Goal: Information Seeking & Learning: Compare options

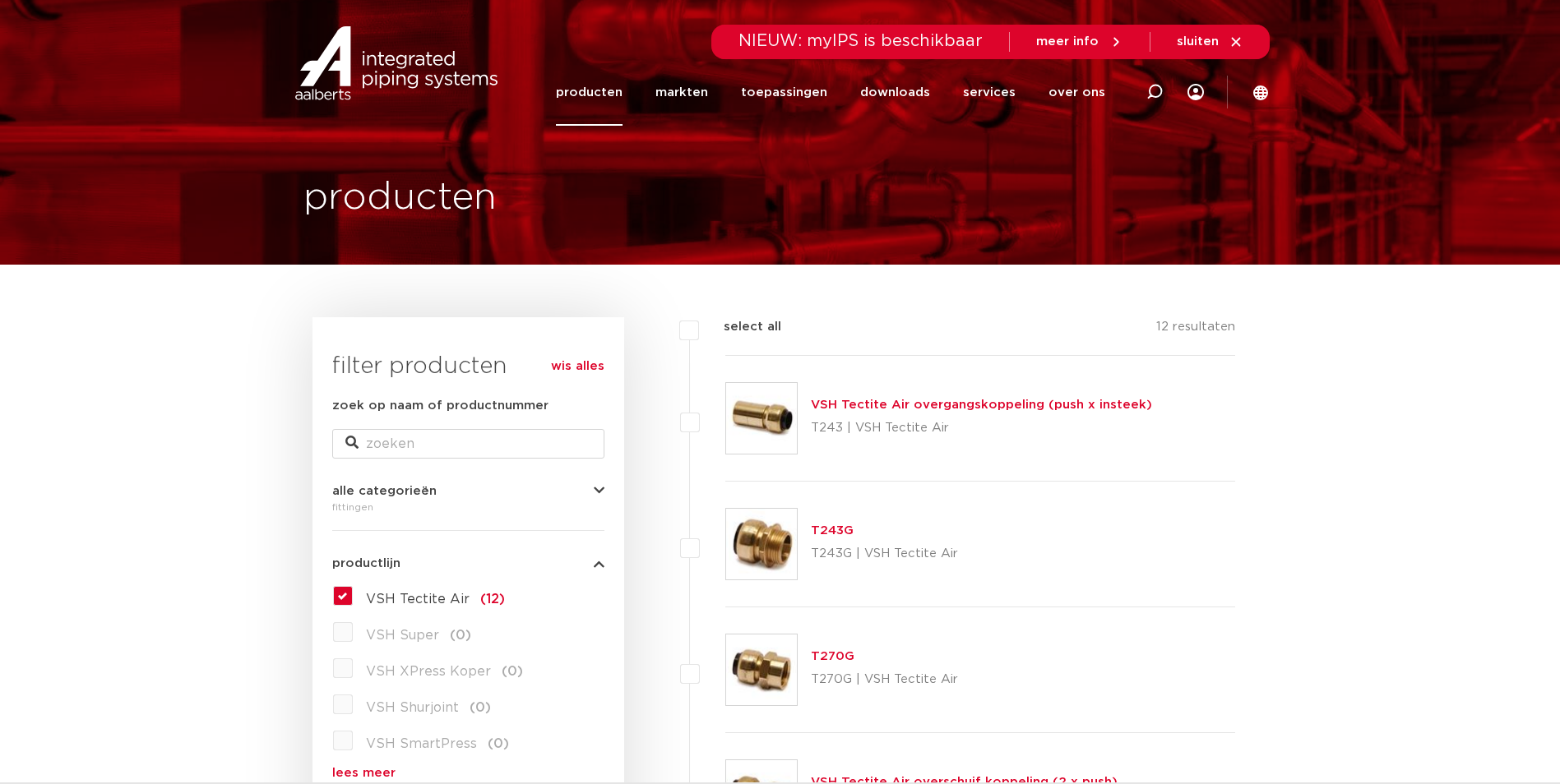
click at [387, 73] on img at bounding box center [395, 63] width 210 height 74
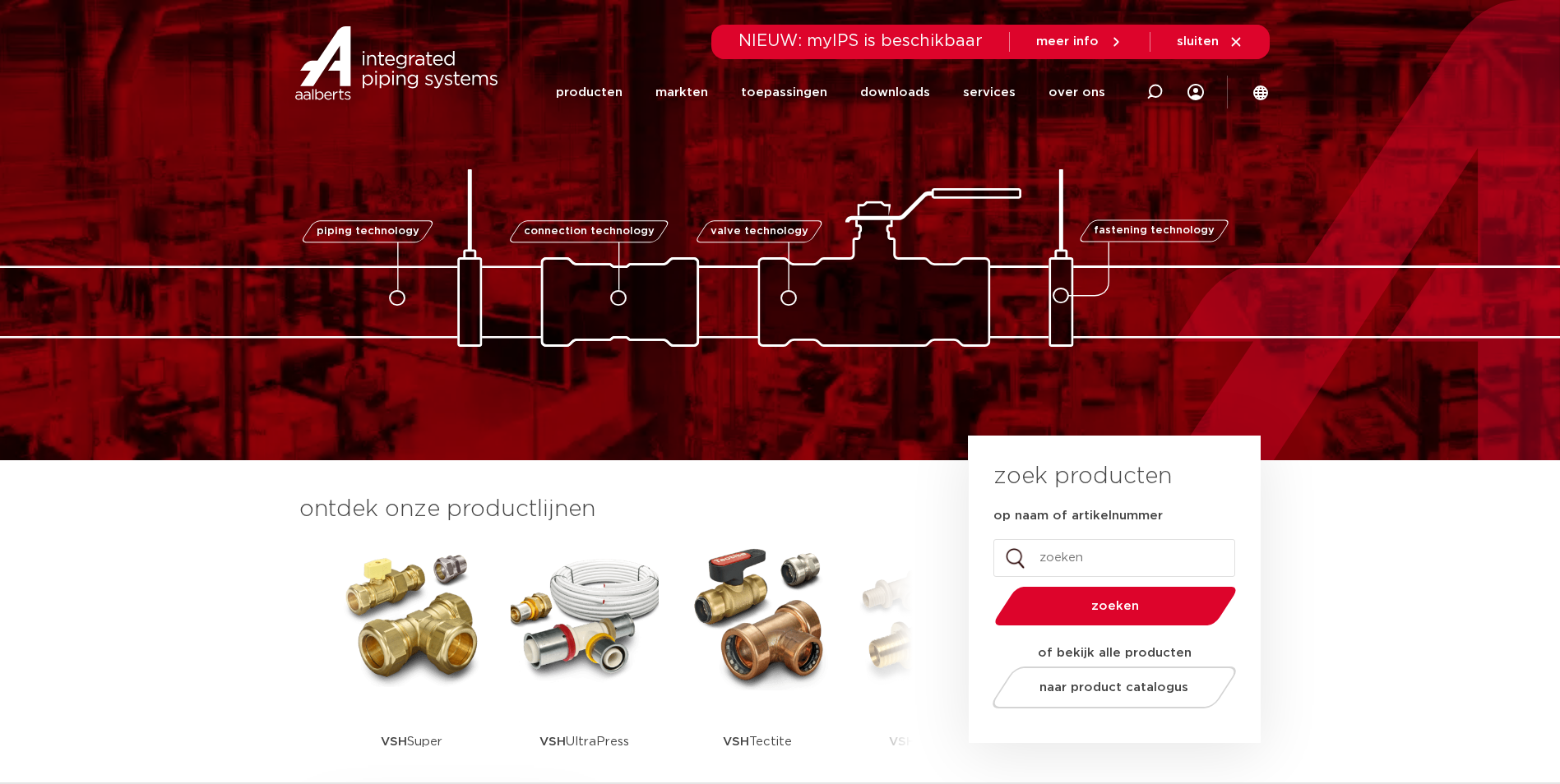
click at [748, 634] on img at bounding box center [757, 616] width 148 height 148
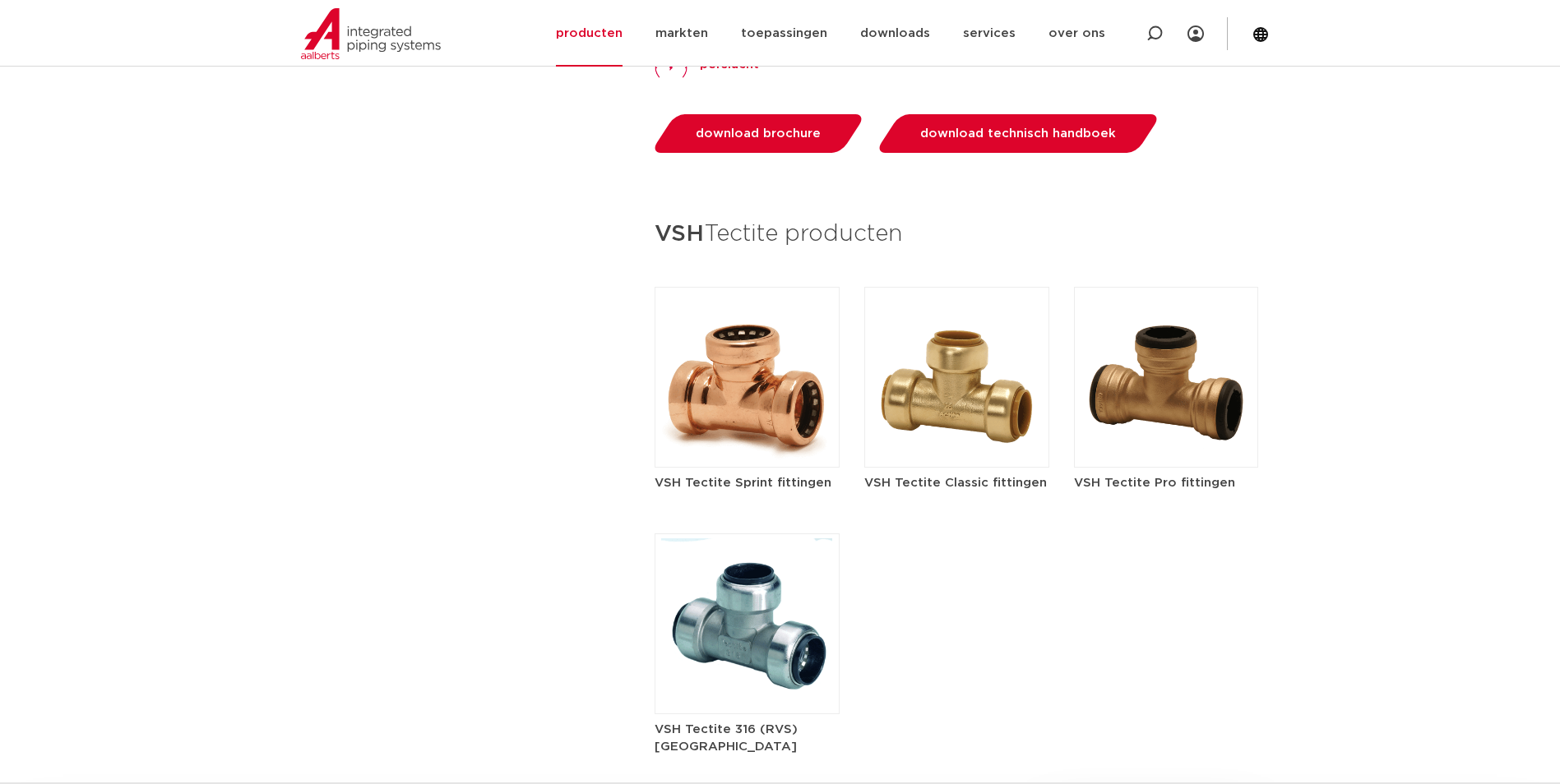
scroll to position [1891, 0]
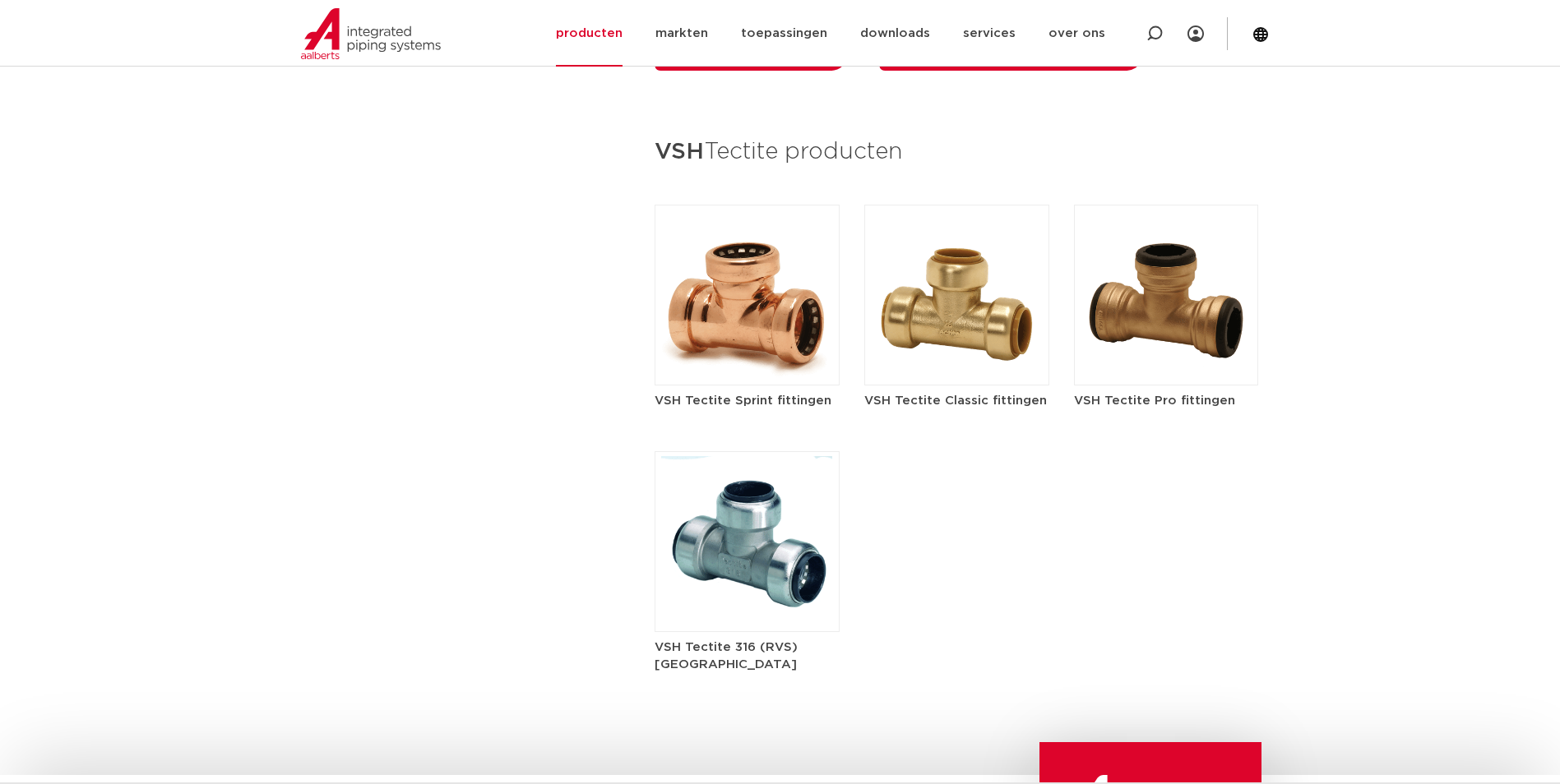
click at [1150, 671] on div "VSH Tectite Sprint fittingen VSH Tectite Classic fittingen VSH Tectite Pro fitt…" at bounding box center [957, 438] width 604 height 469
click at [1179, 601] on div "VSH Tectite Sprint fittingen VSH Tectite Classic fittingen VSH Tectite Pro fitt…" at bounding box center [957, 438] width 604 height 469
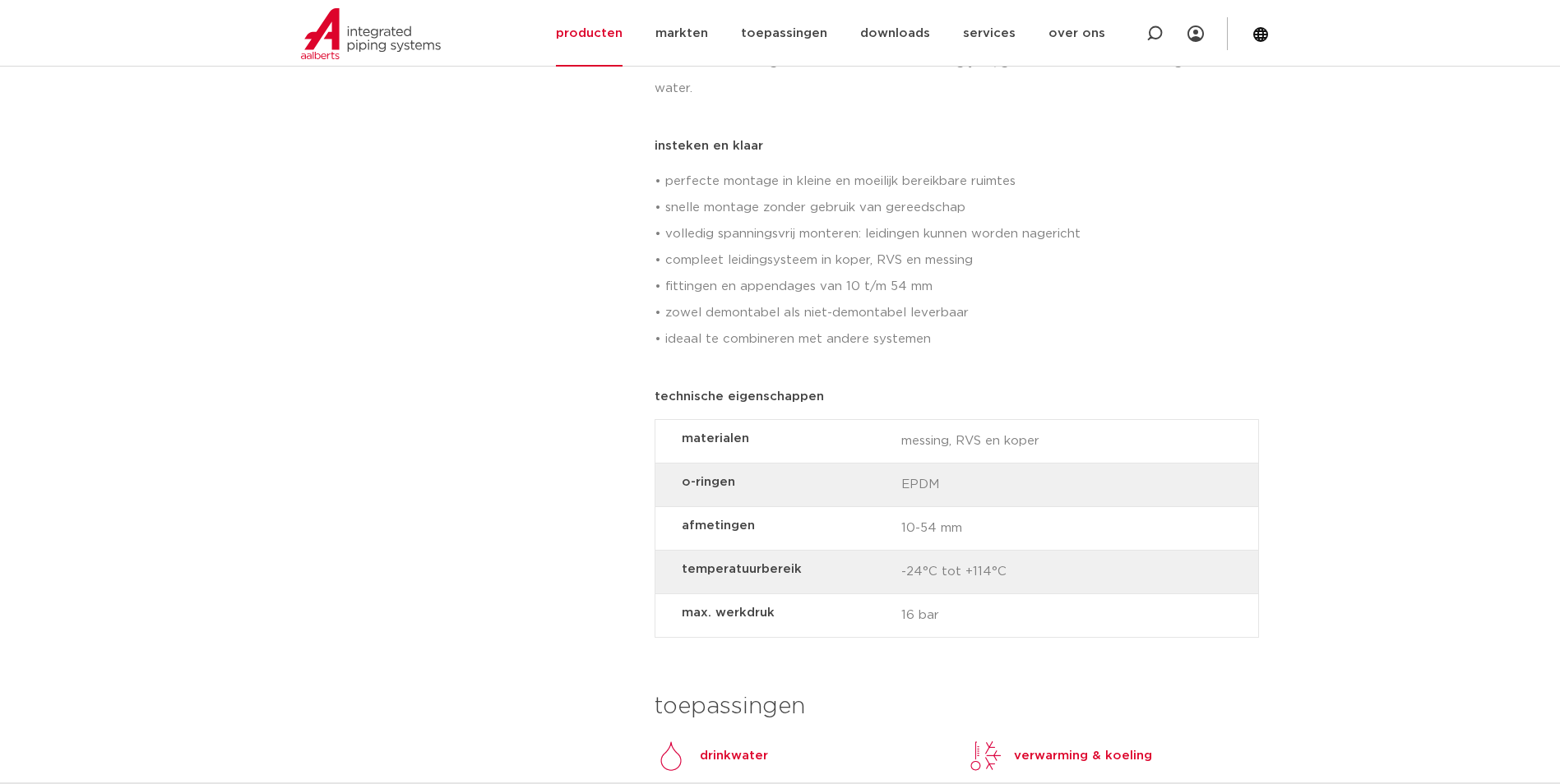
scroll to position [1644, 0]
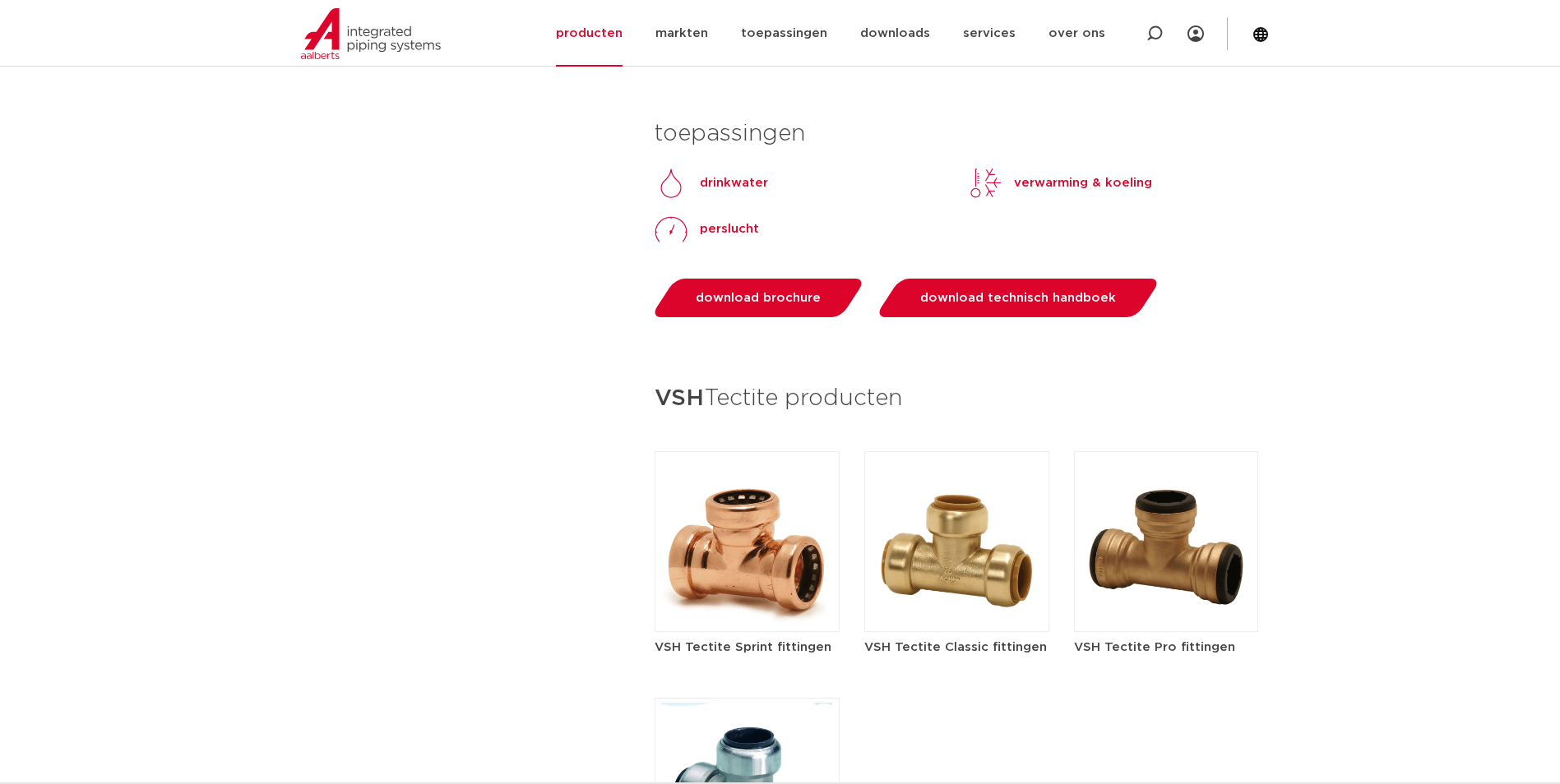
click at [942, 648] on h5 "VSH Tectite Classic fittingen" at bounding box center [957, 647] width 185 height 17
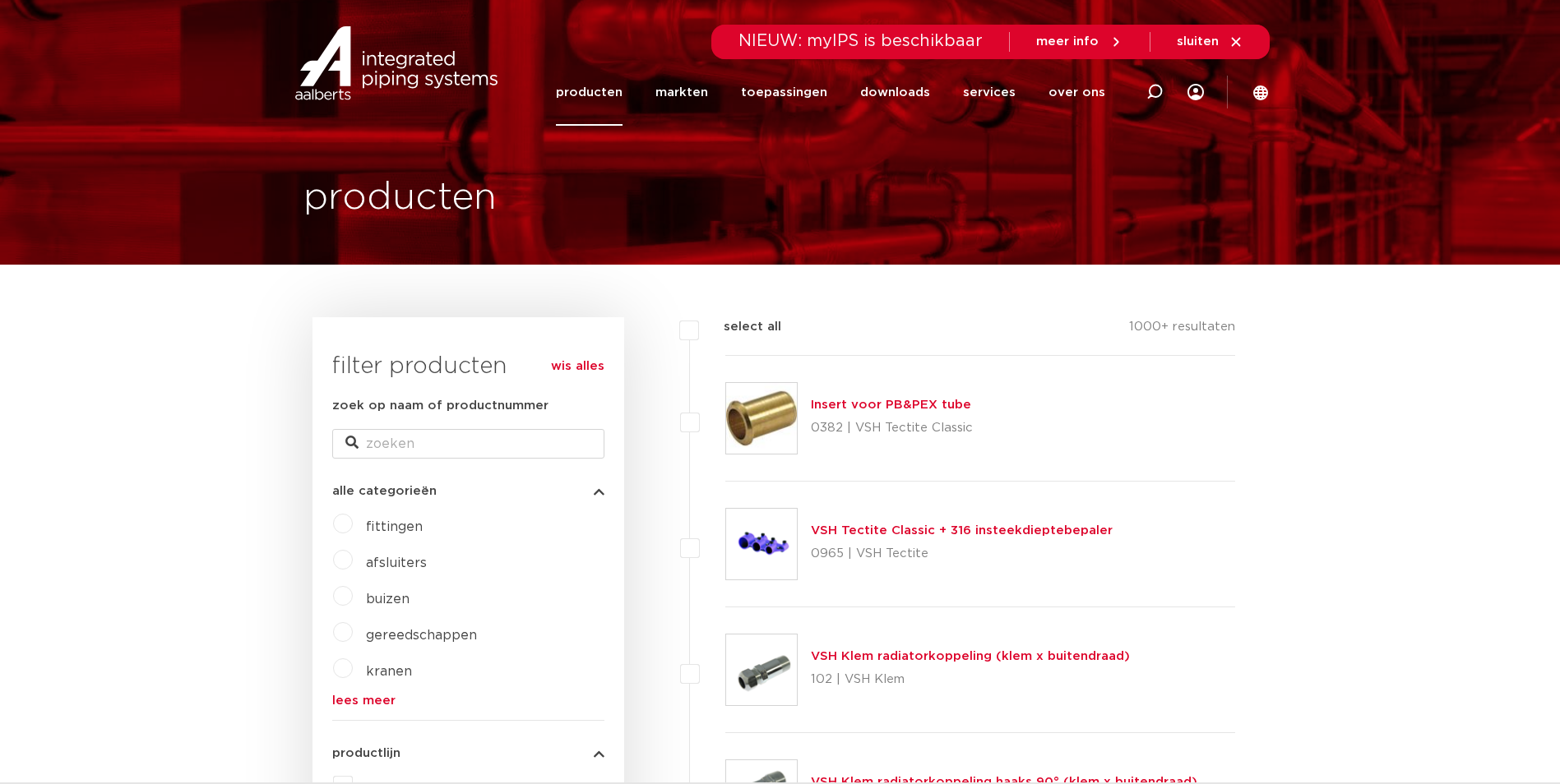
click at [570, 101] on div "Zoeken NIEUW: myIPS is beschikbaar meer info sluiten producten markten toepassi…" at bounding box center [887, 63] width 764 height 125
click at [591, 92] on link "producten" at bounding box center [589, 92] width 67 height 67
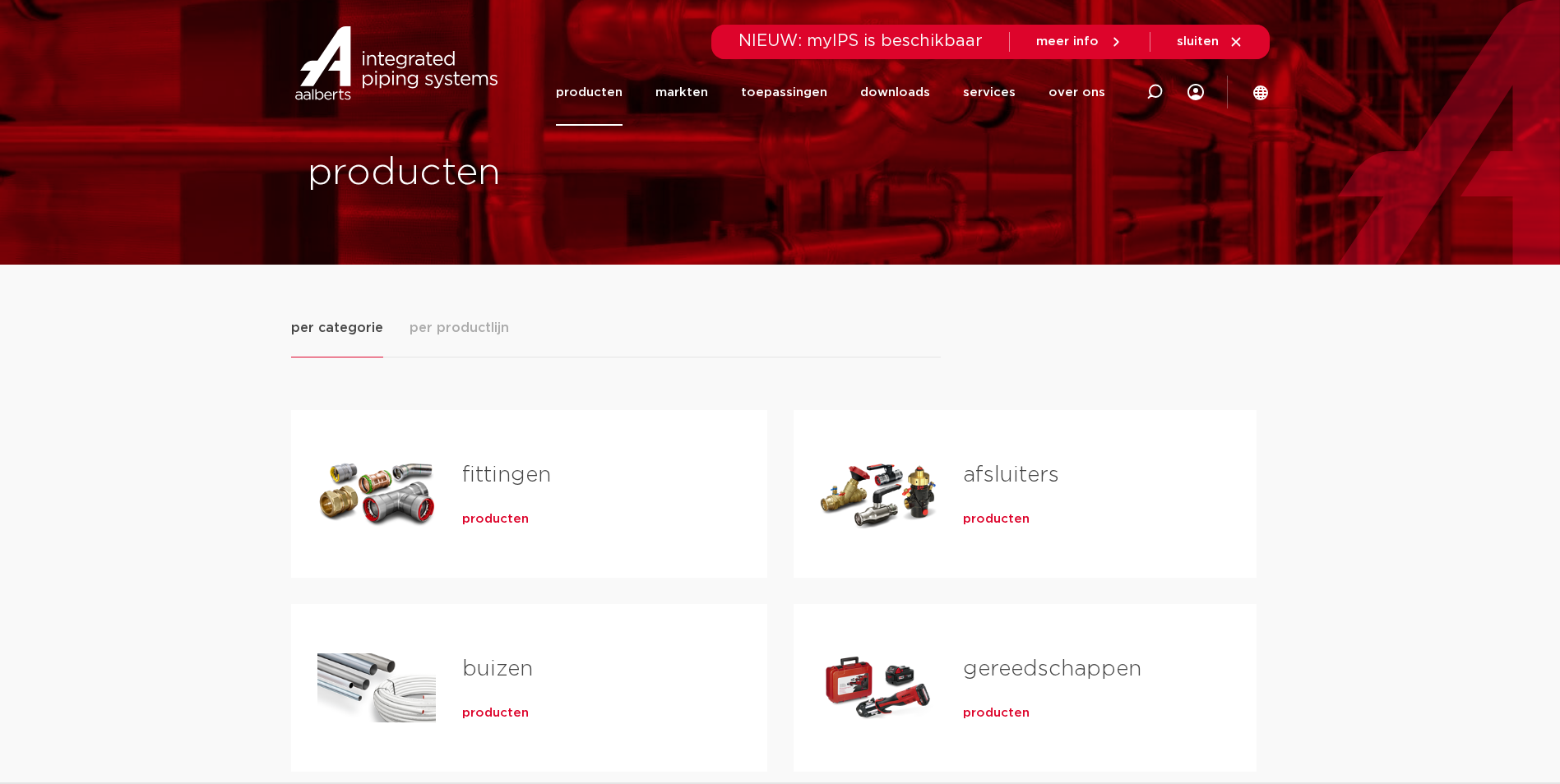
click at [516, 517] on span "producten" at bounding box center [495, 519] width 67 height 16
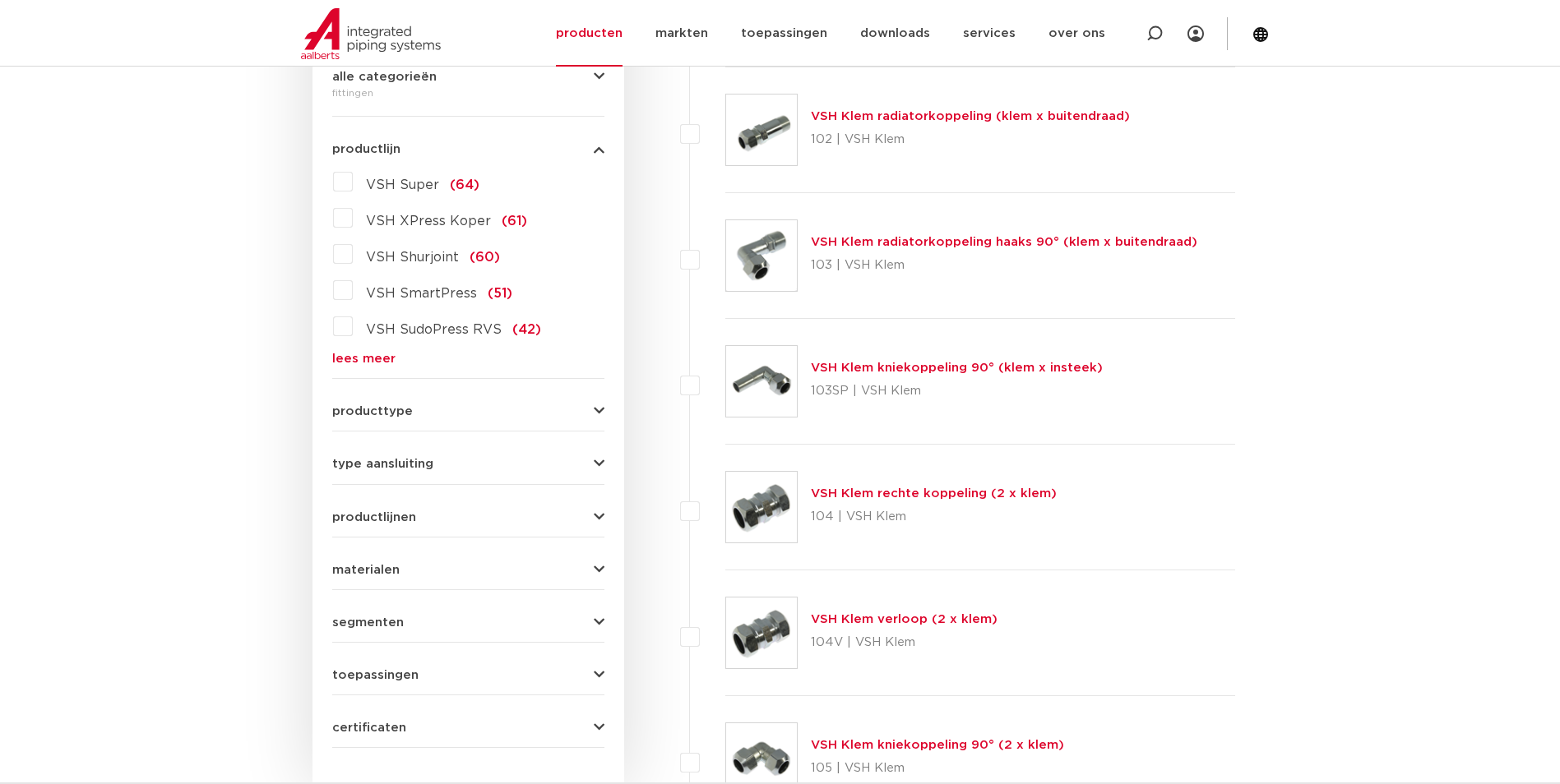
scroll to position [411, 0]
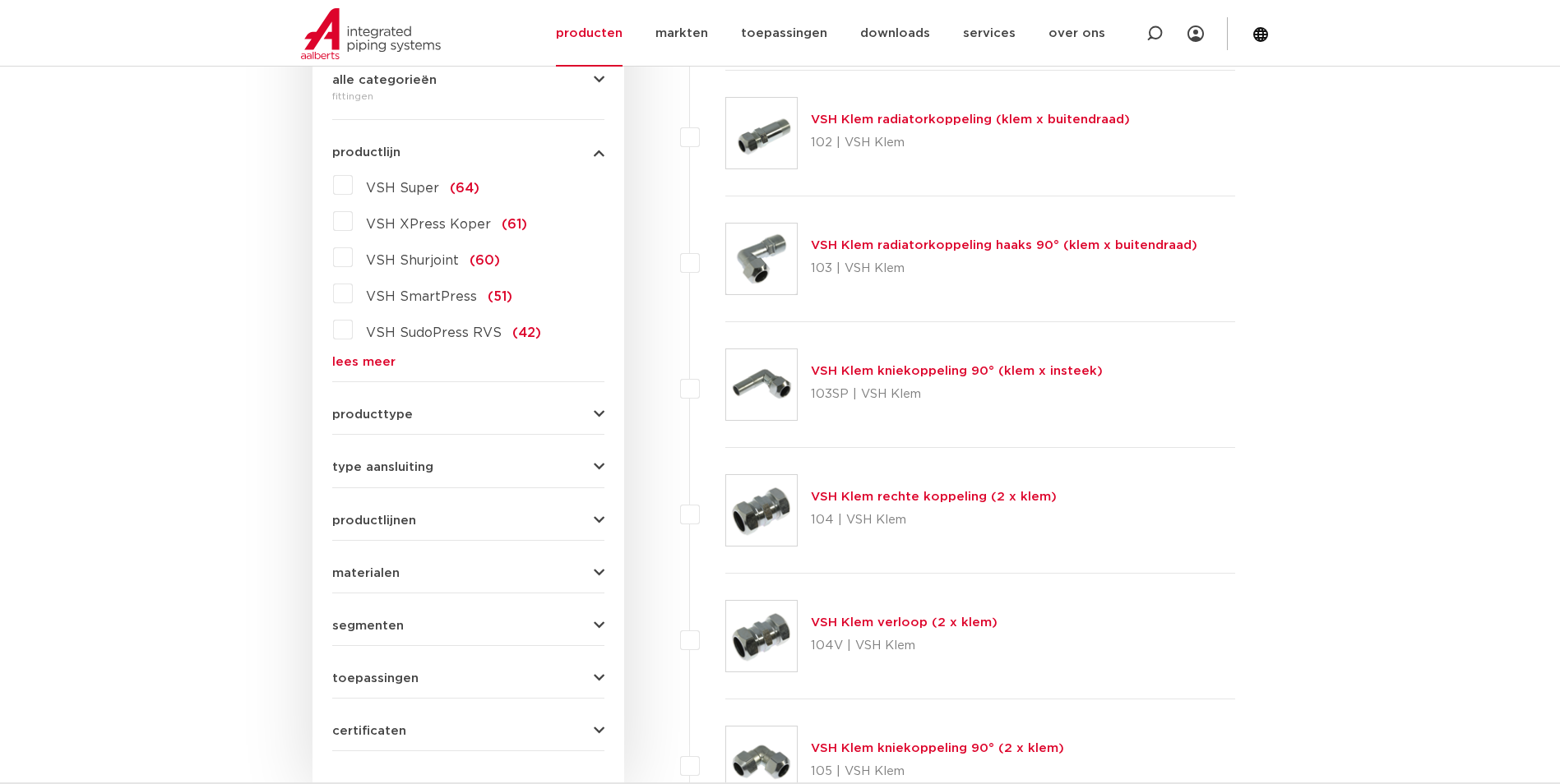
click at [347, 356] on link "lees meer" at bounding box center [468, 362] width 272 height 13
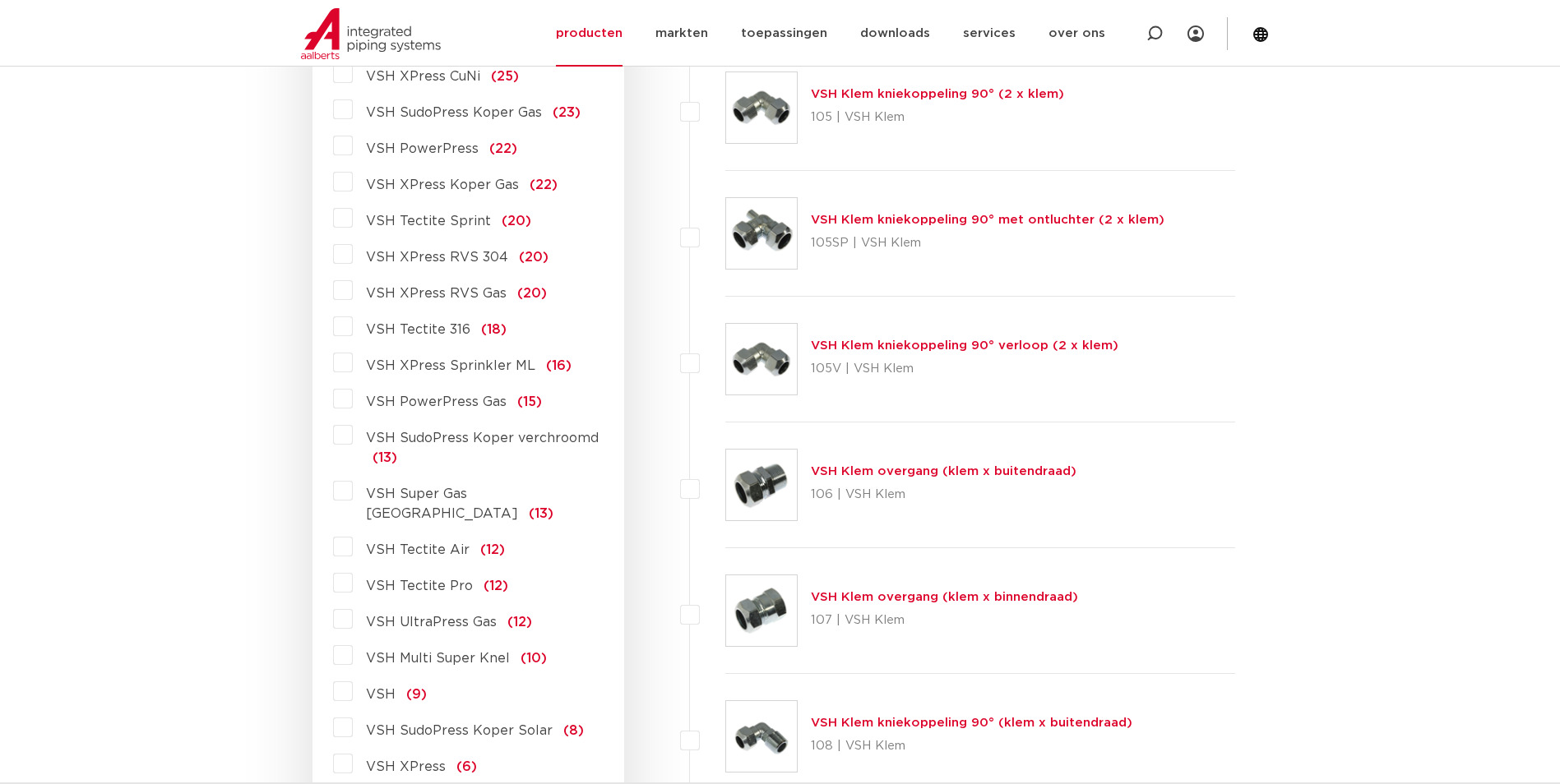
scroll to position [1069, 0]
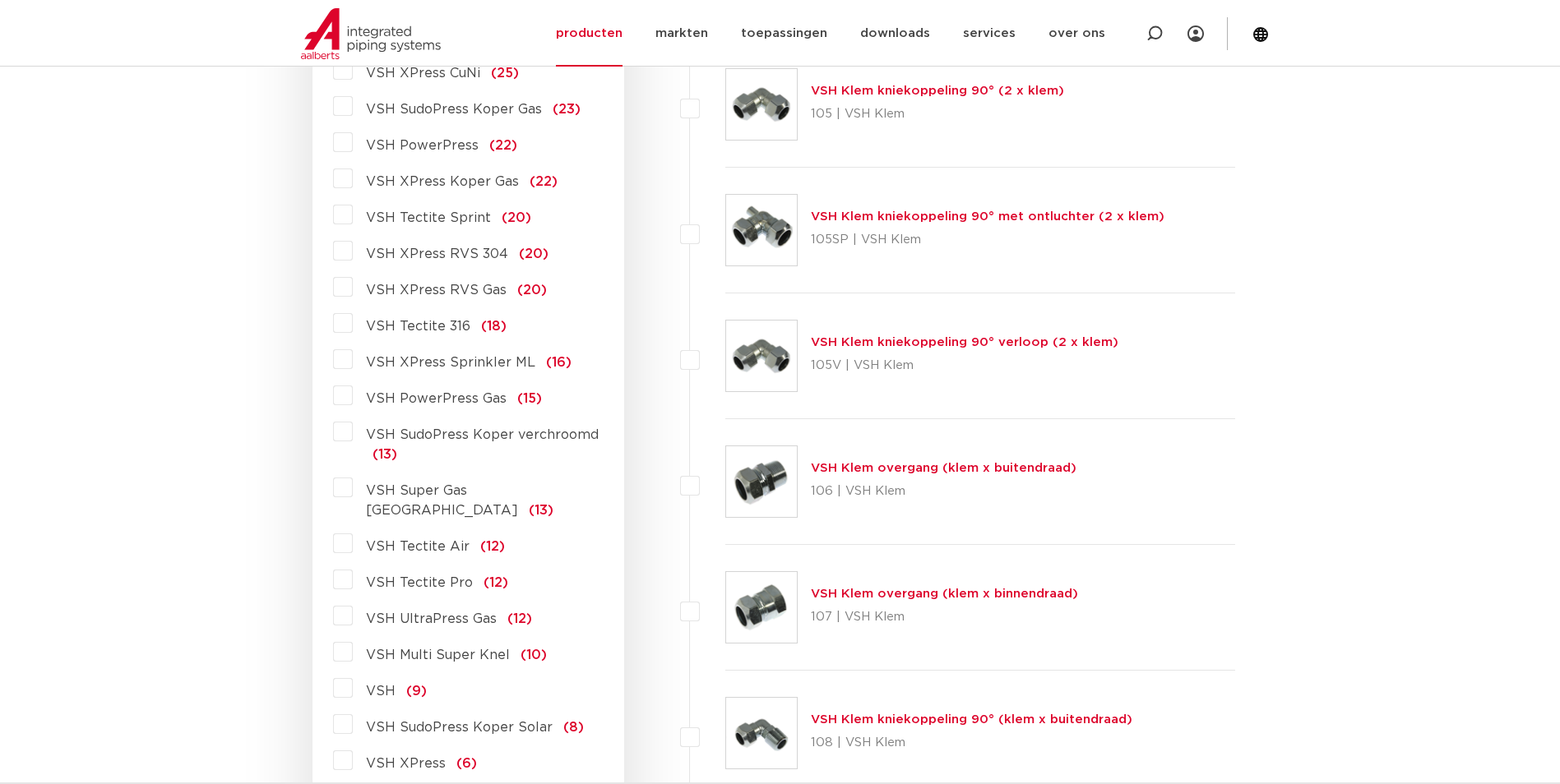
click at [434, 576] on span "VSH Tectite Pro" at bounding box center [419, 583] width 107 height 14
click at [0, 0] on input "VSH Tectite Pro (12)" at bounding box center [0, 0] width 0 height 0
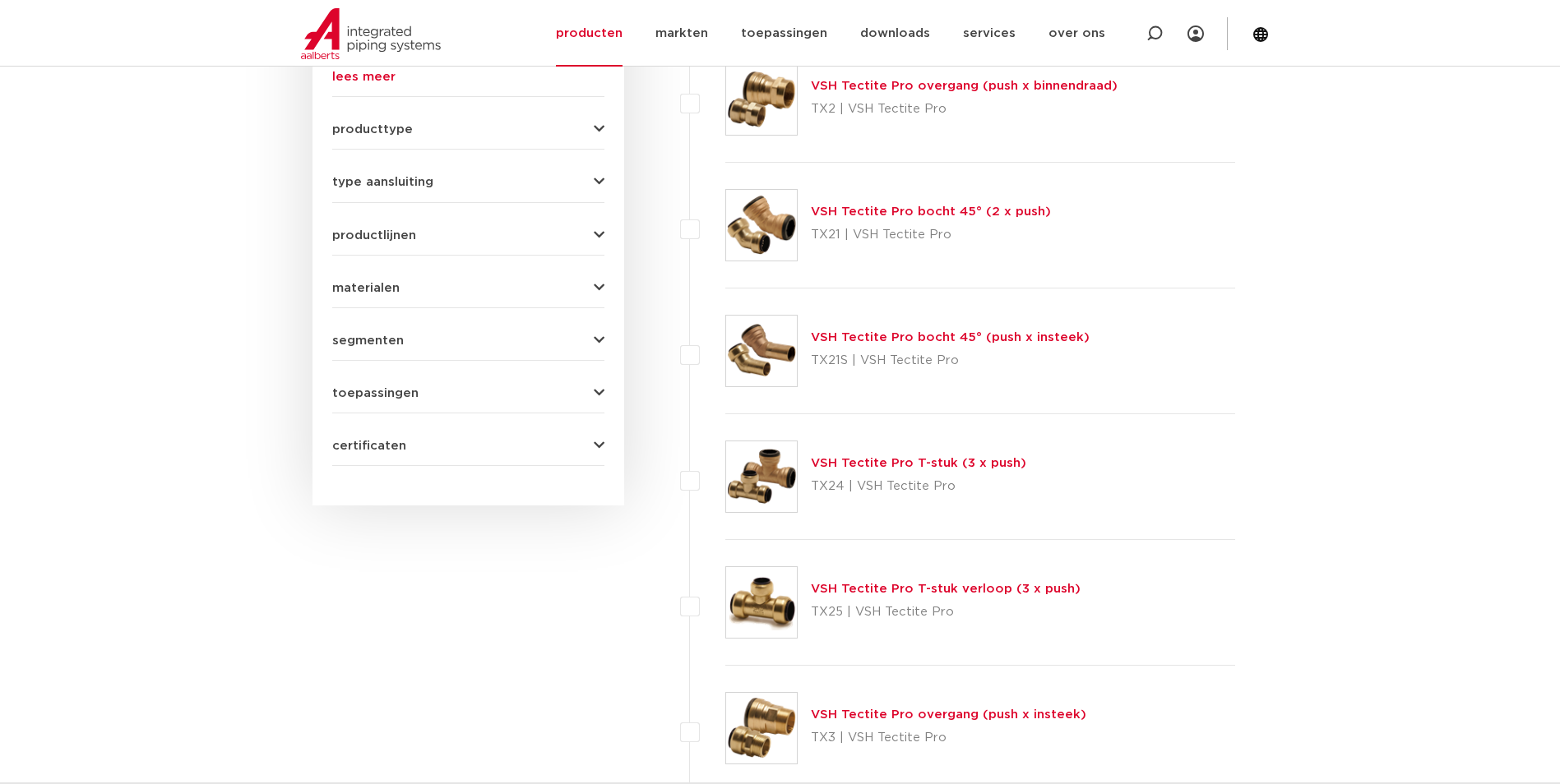
scroll to position [658, 0]
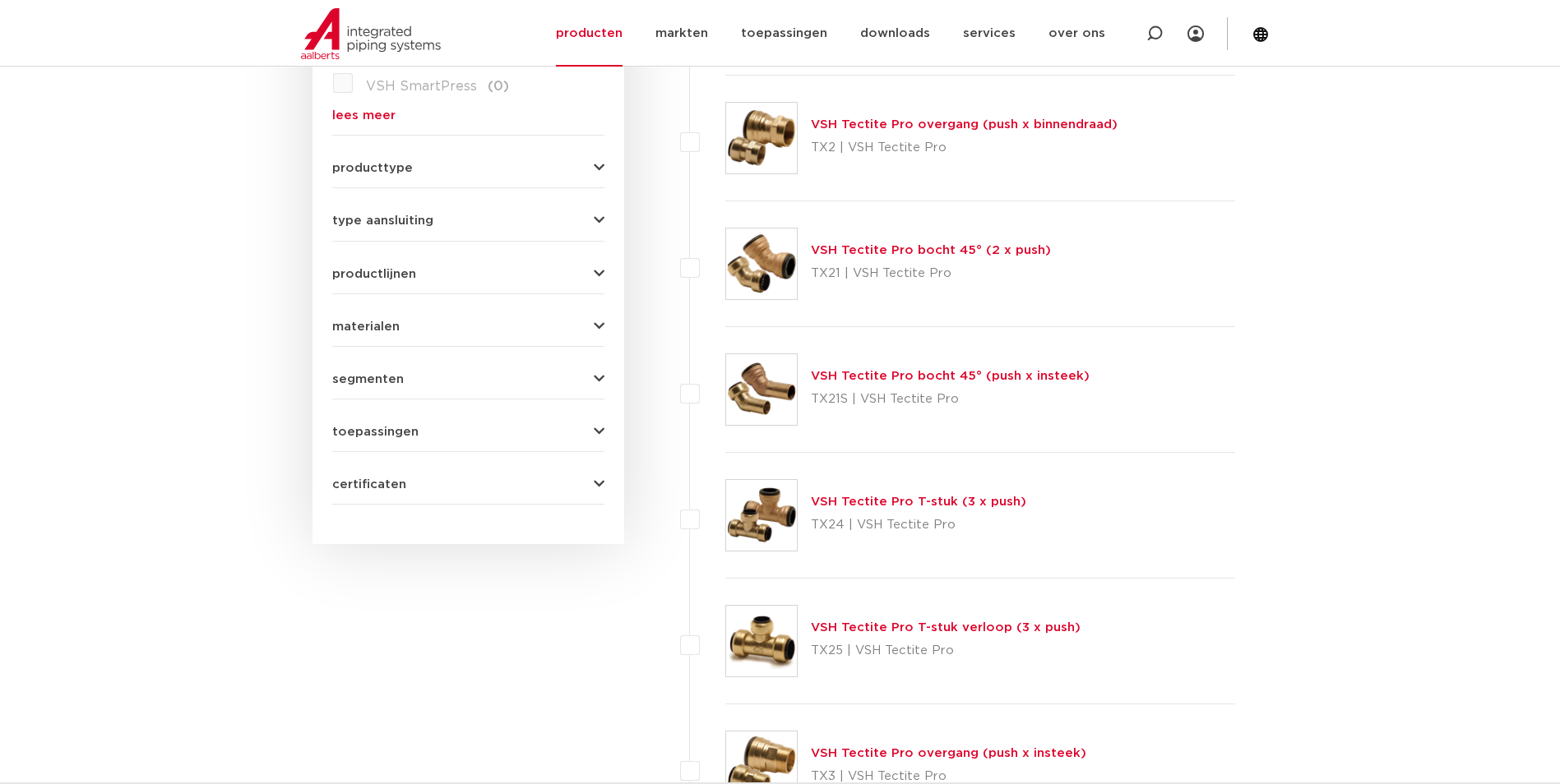
click at [950, 503] on link "VSH Tectite Pro T-stuk (3 x push)" at bounding box center [919, 502] width 215 height 13
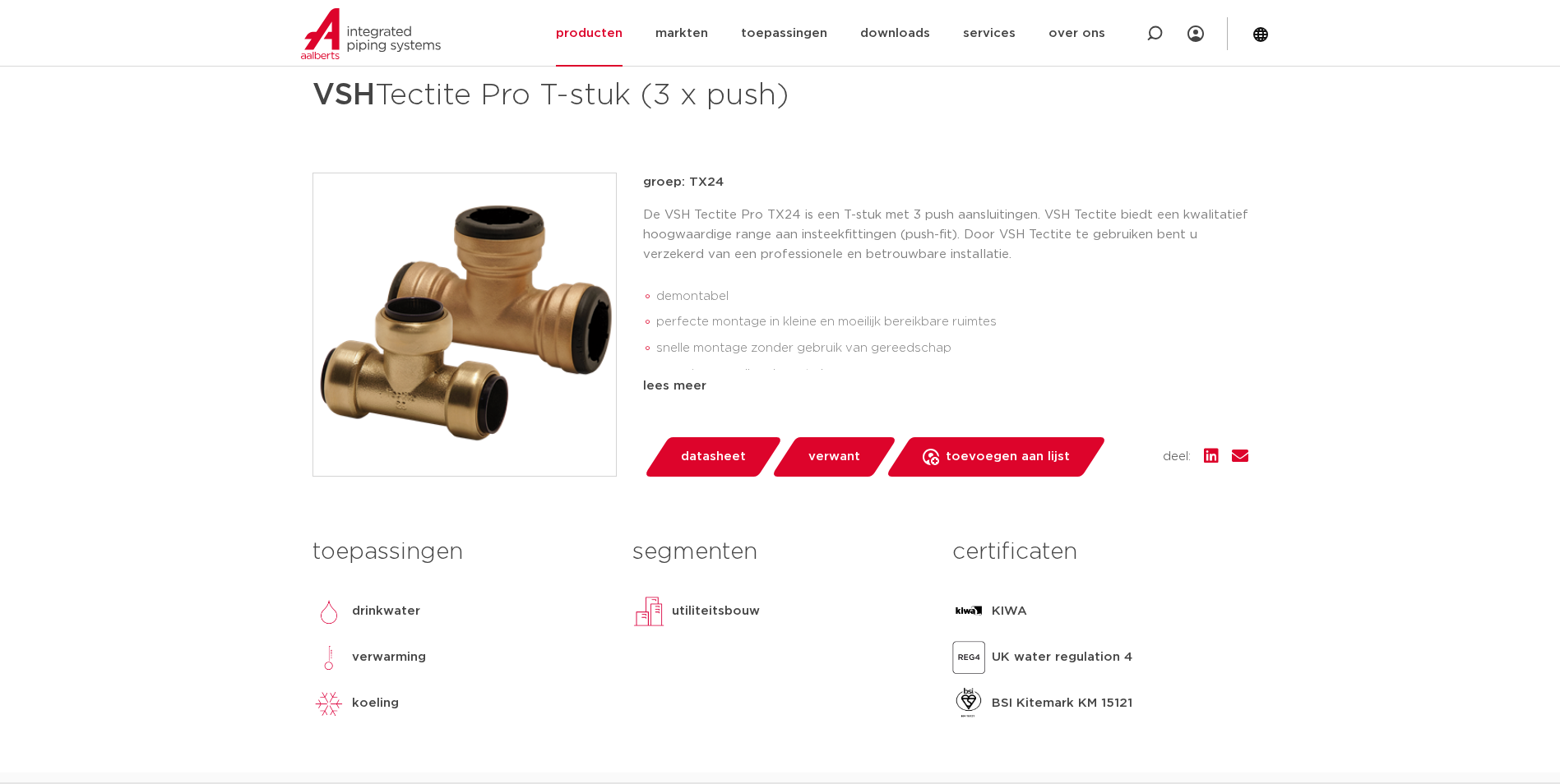
scroll to position [165, 0]
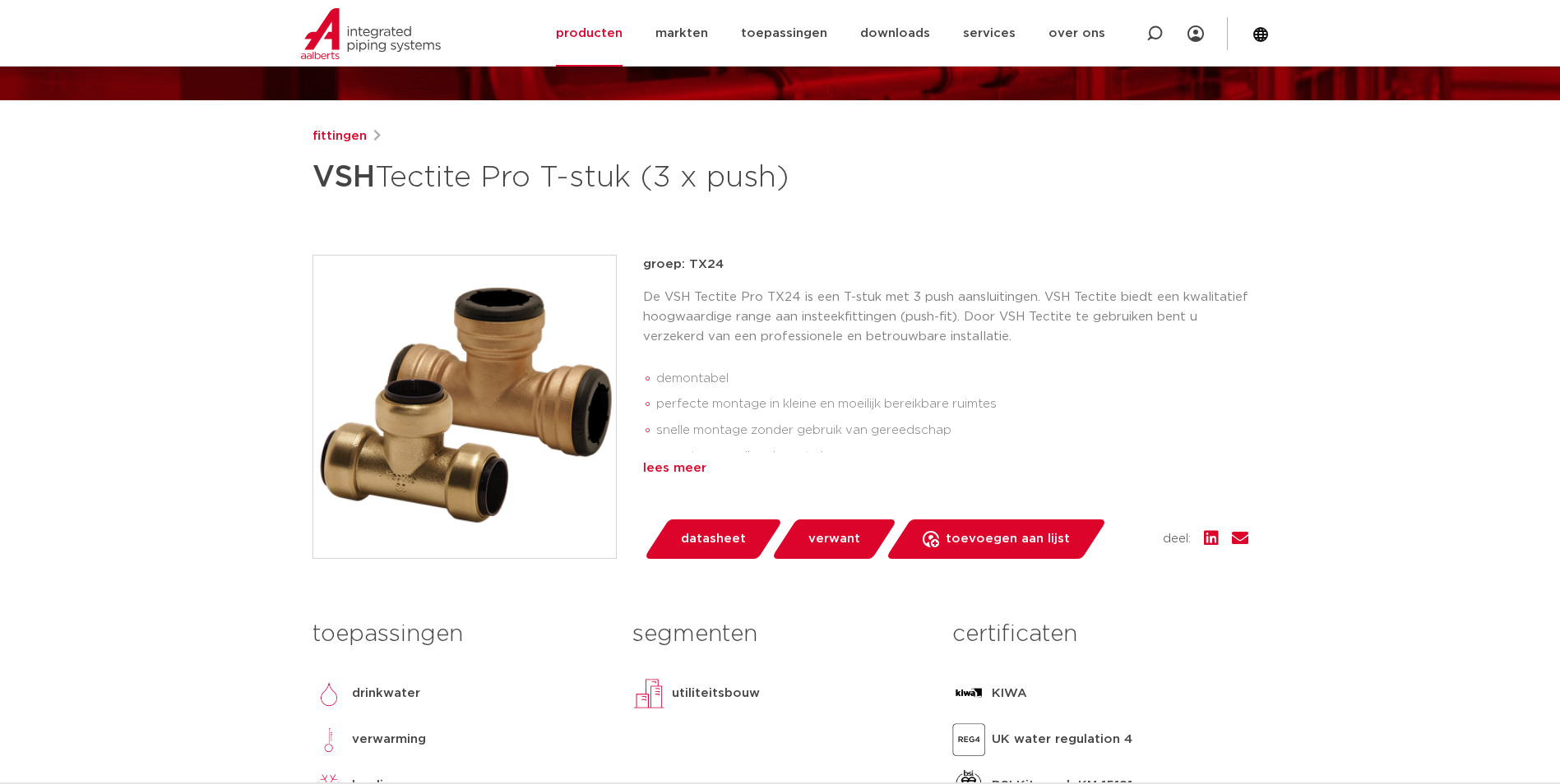
click at [661, 469] on div "lees meer" at bounding box center [946, 468] width 605 height 19
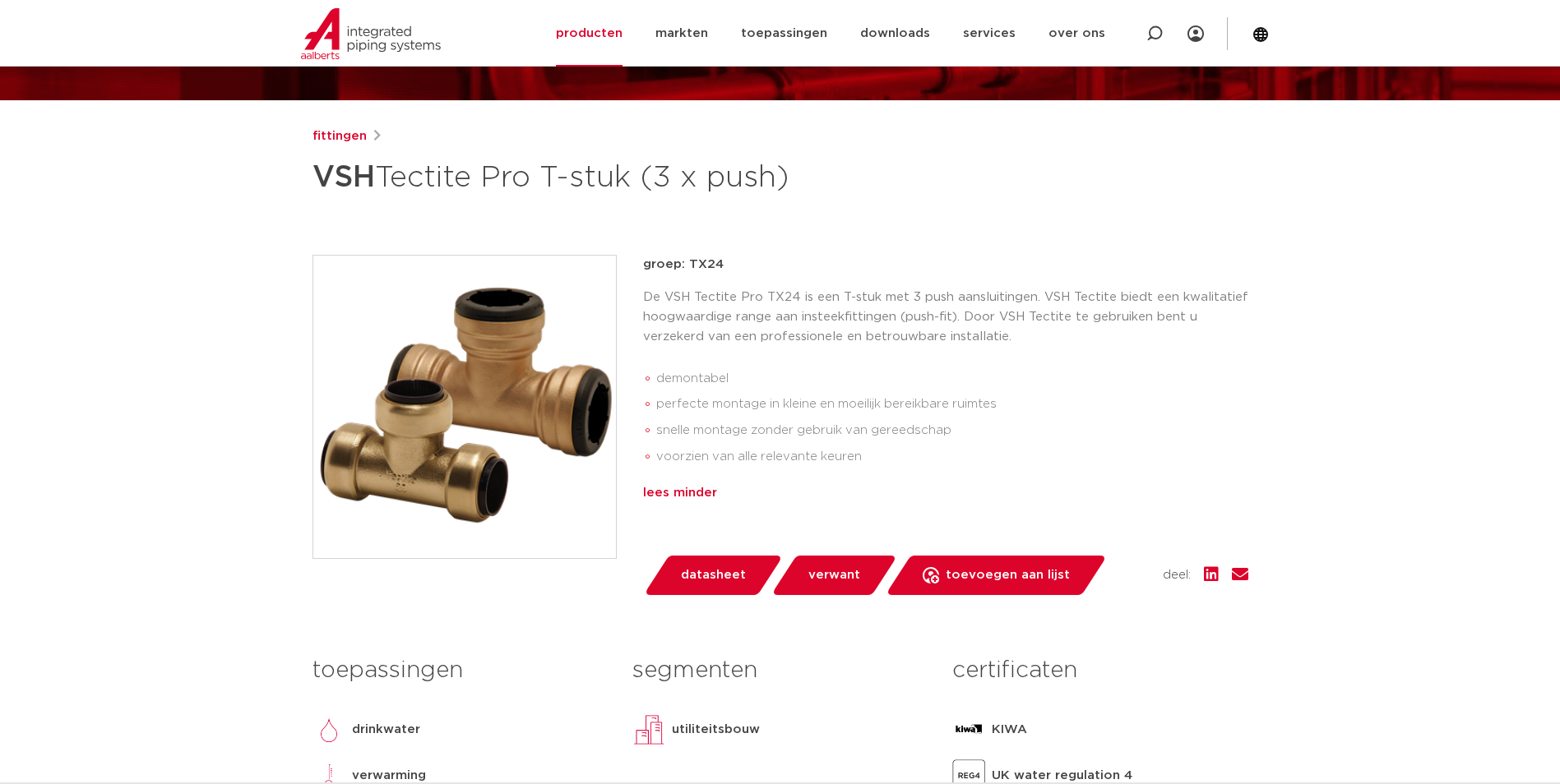
click at [698, 488] on div "lees minder" at bounding box center [946, 493] width 605 height 19
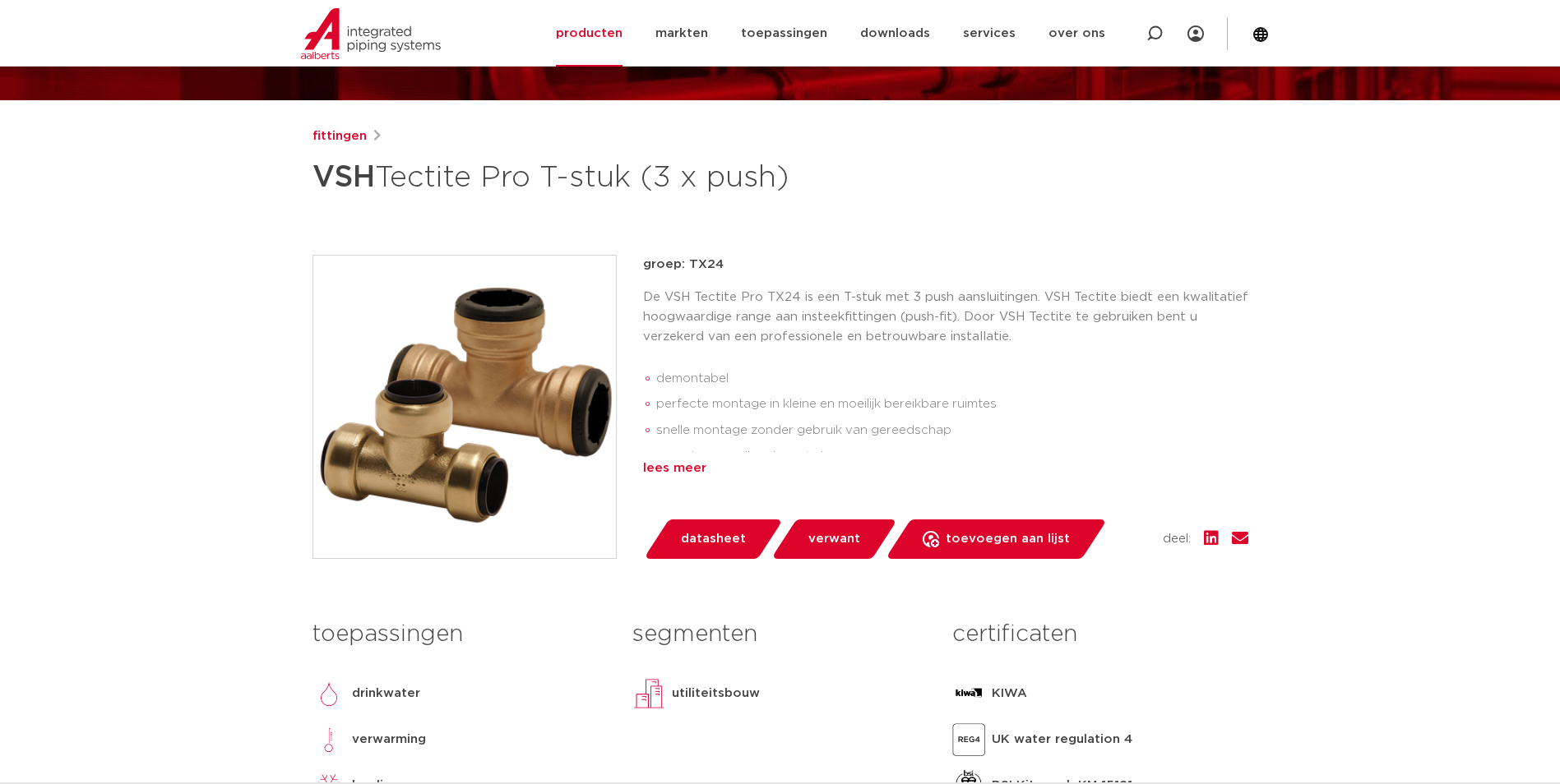
click at [681, 463] on div "lees meer" at bounding box center [946, 468] width 605 height 19
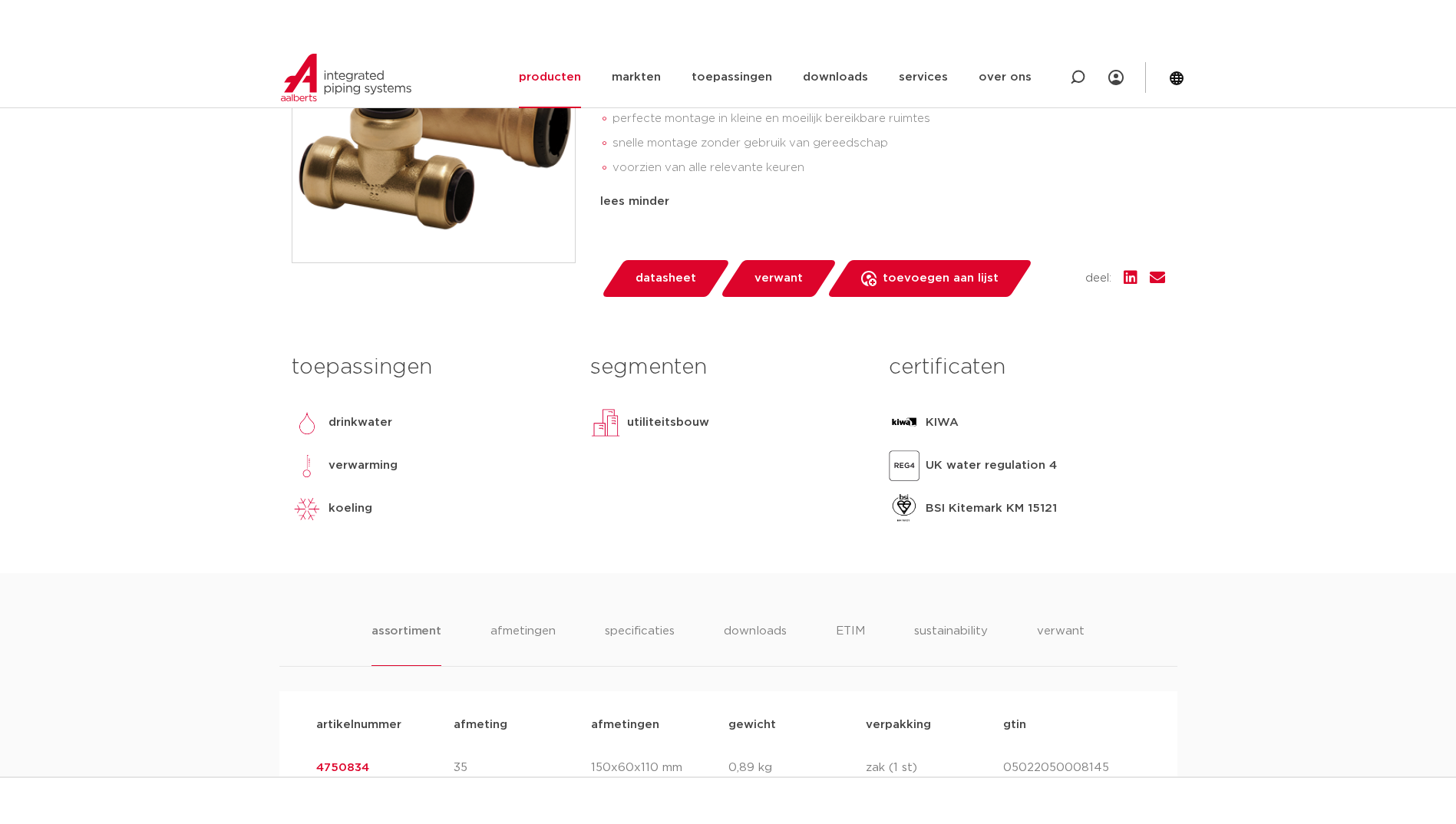
scroll to position [460, 0]
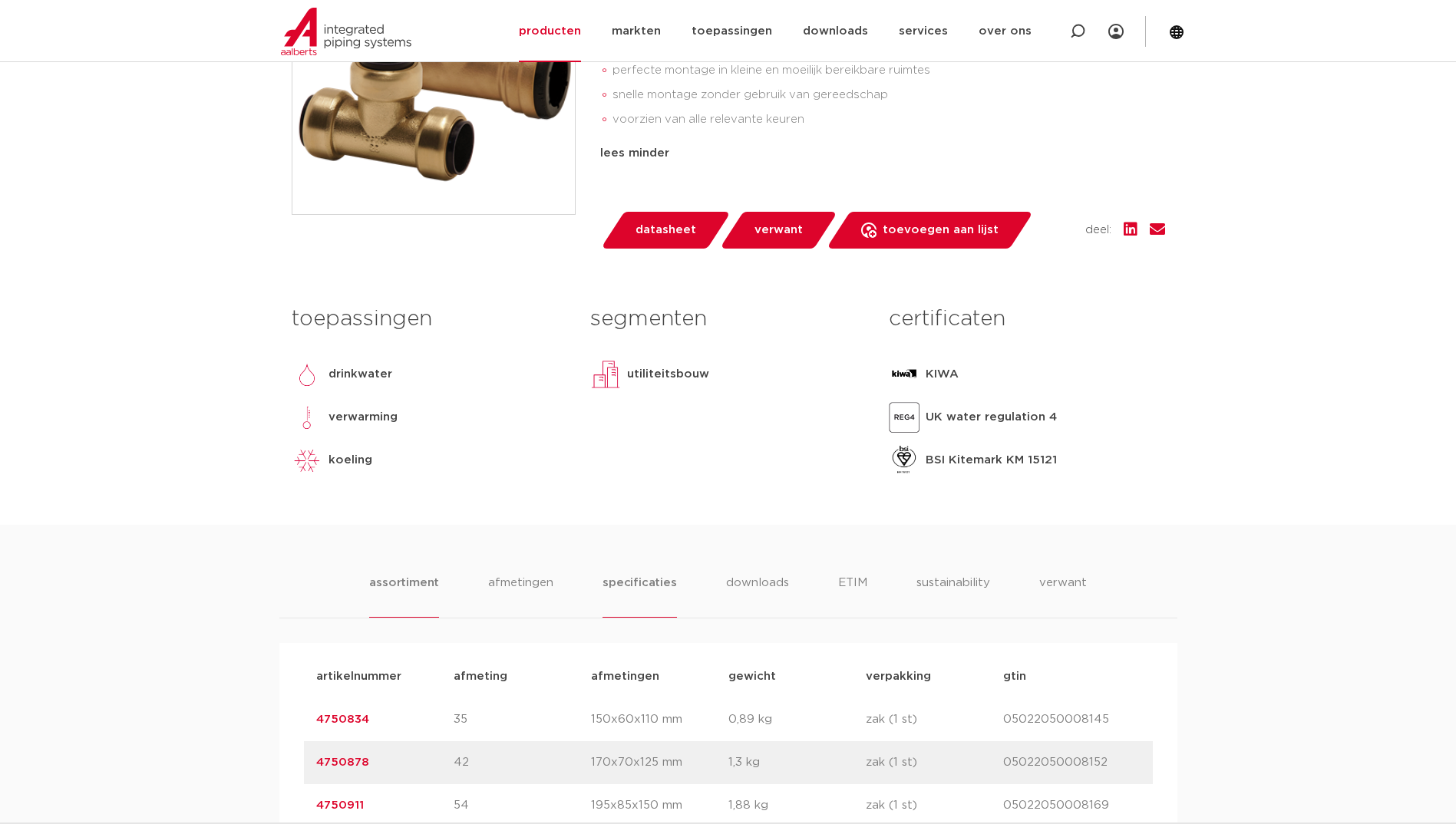
click at [669, 581] on li "specificaties" at bounding box center [639, 595] width 73 height 43
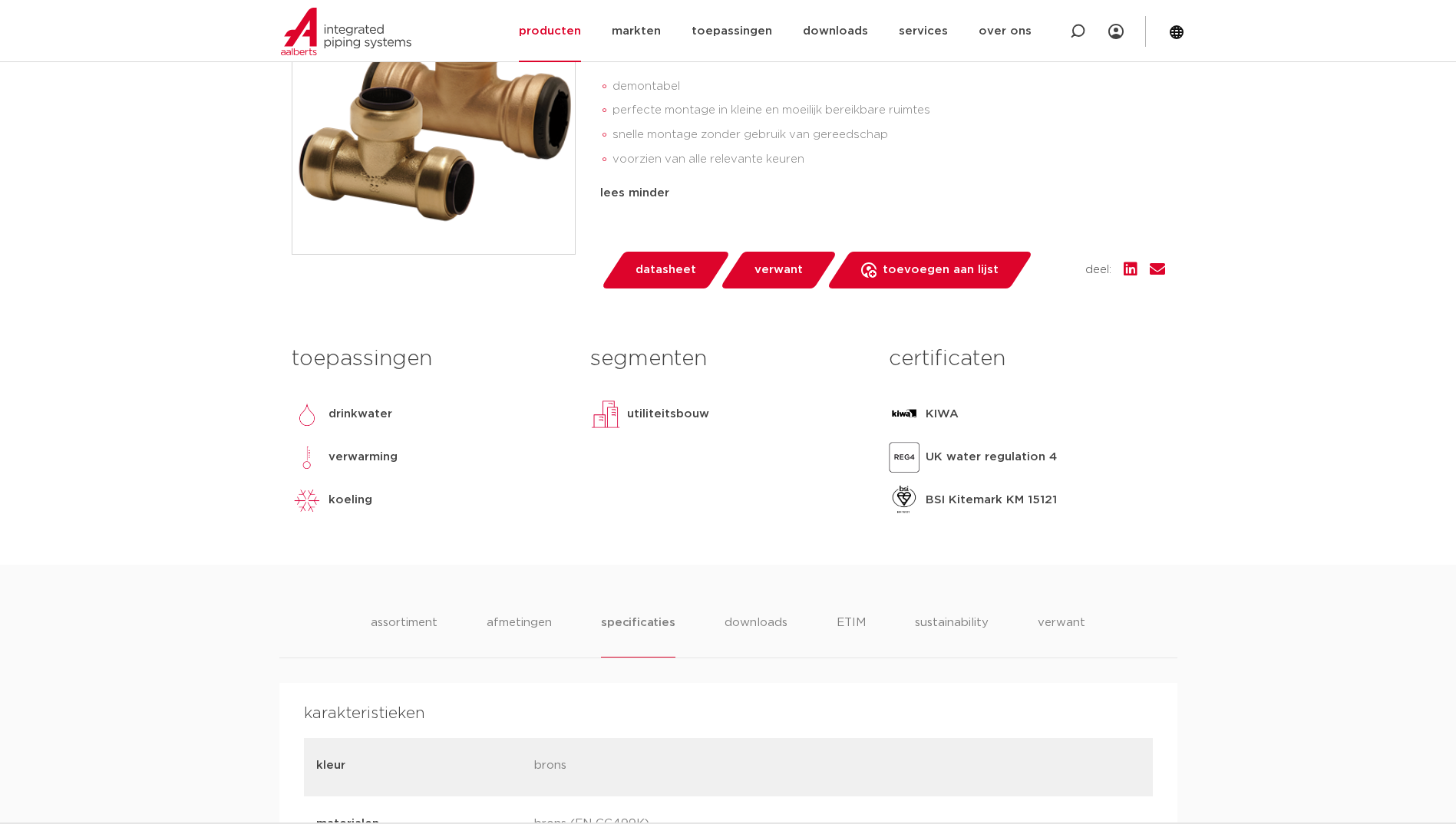
scroll to position [154, 0]
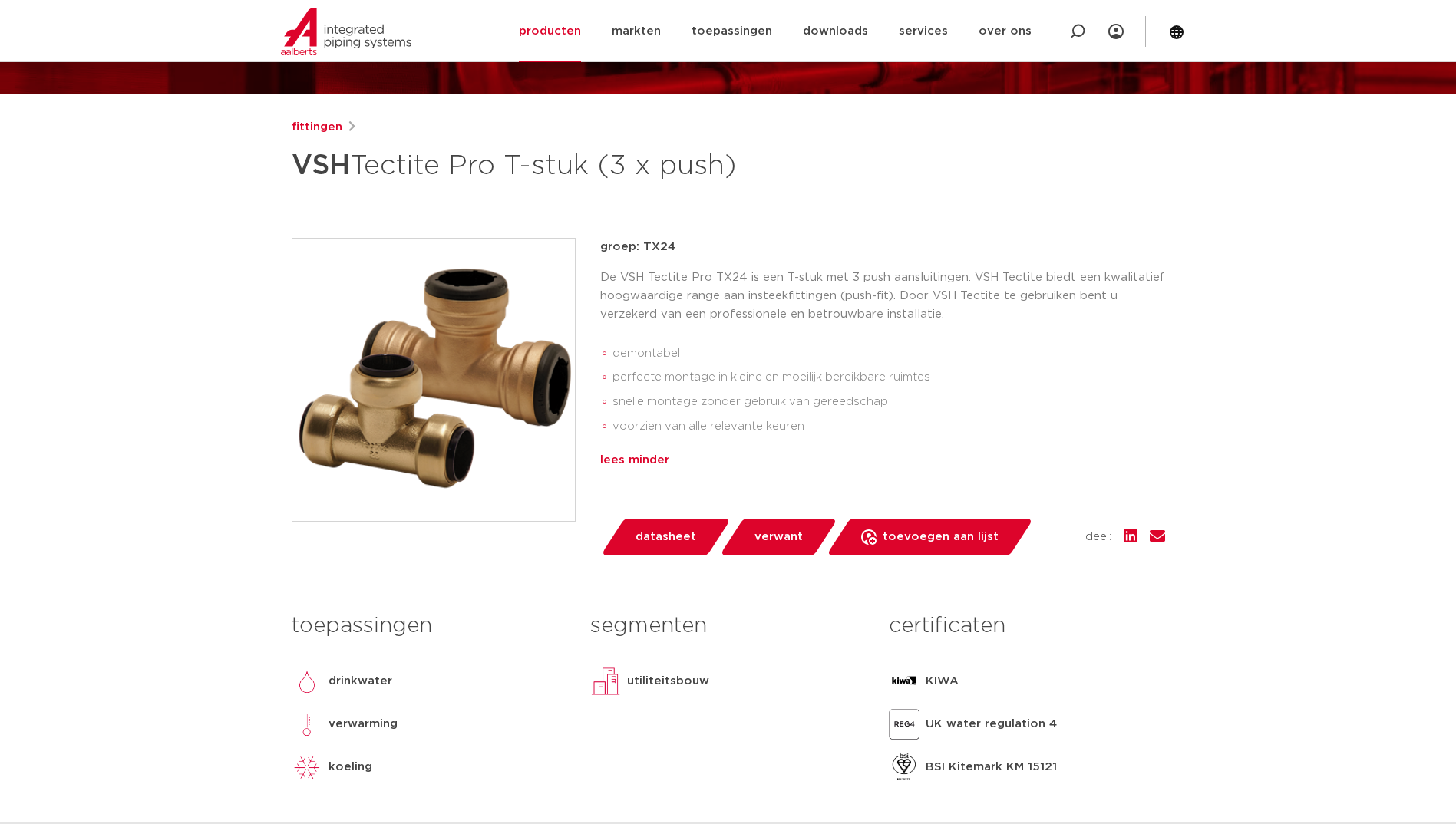
click at [640, 453] on div "lees minder" at bounding box center [883, 460] width 565 height 18
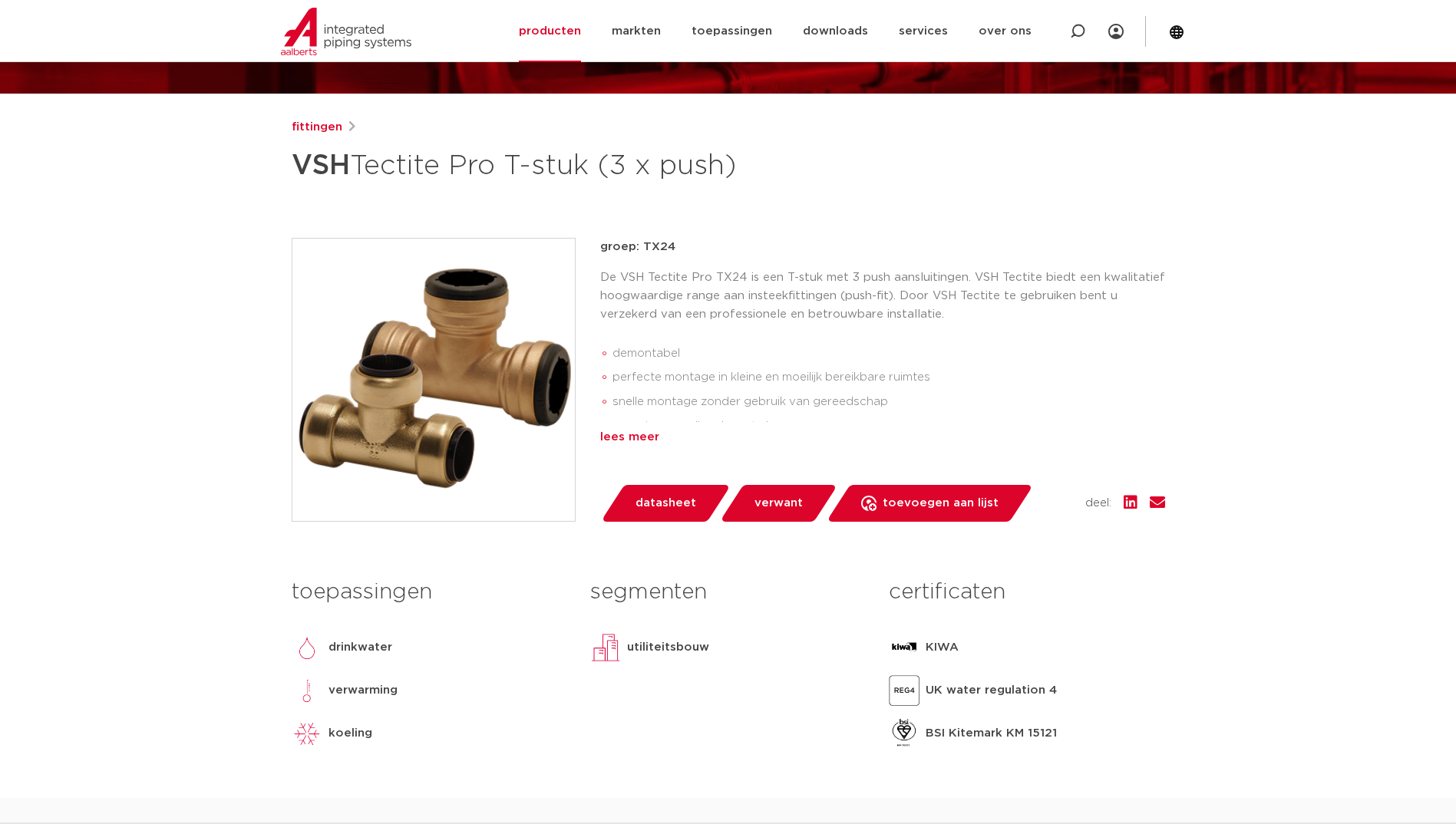
click at [632, 441] on div "lees meer" at bounding box center [883, 437] width 565 height 18
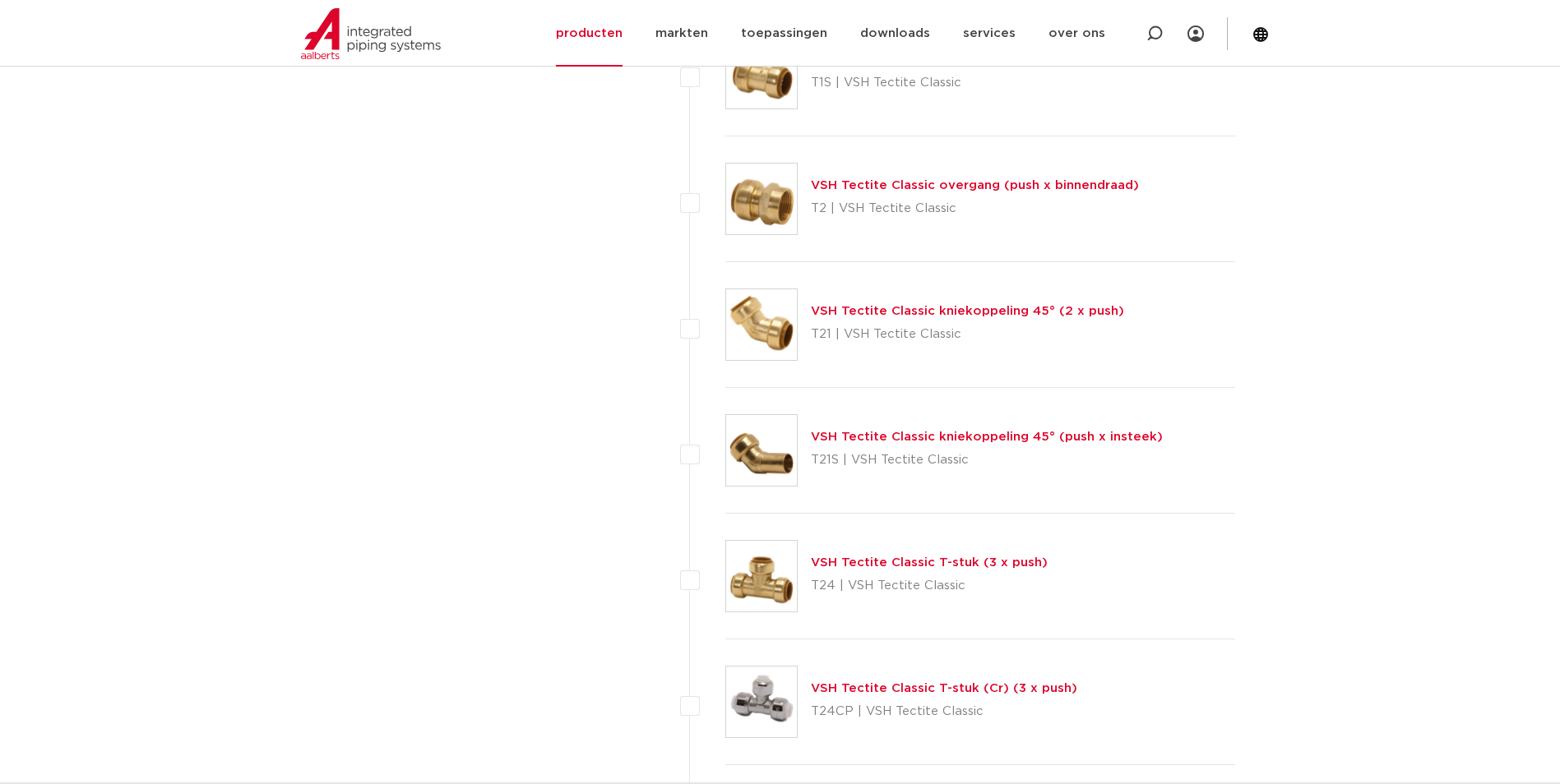
scroll to position [2137, 0]
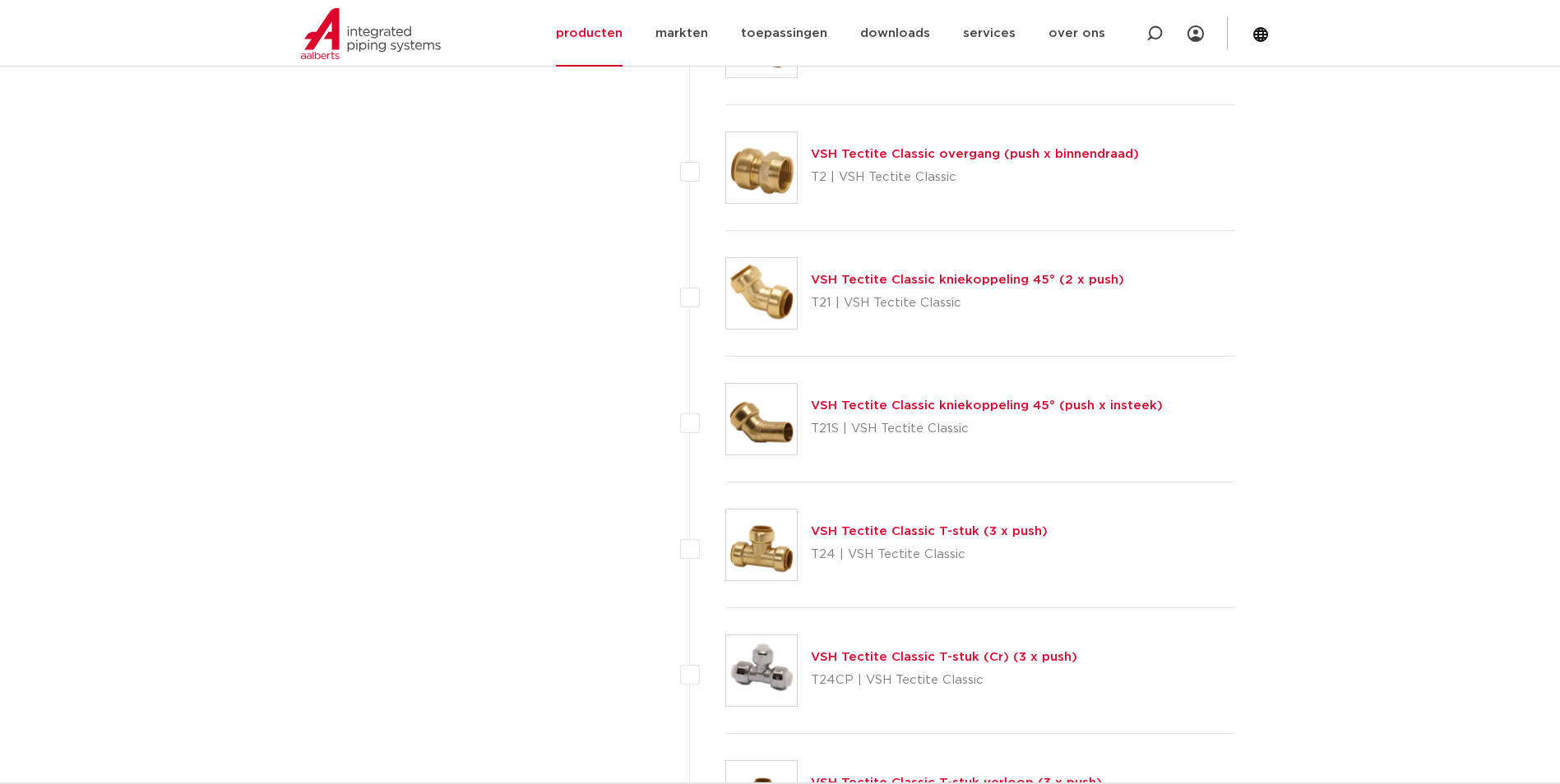
click at [884, 535] on link "VSH Tectite Classic T-stuk (3 x push)" at bounding box center [930, 531] width 237 height 13
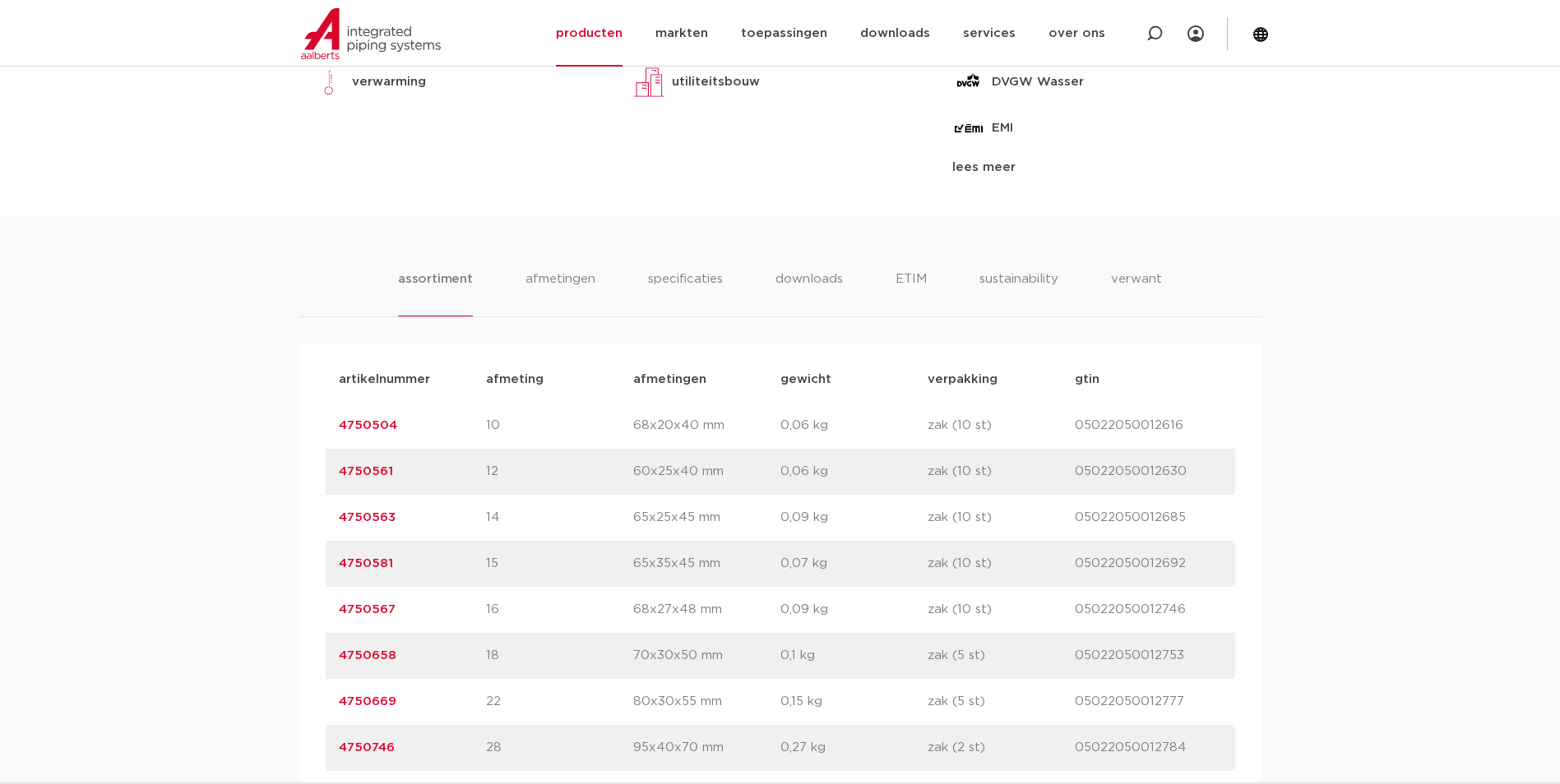
scroll to position [329, 0]
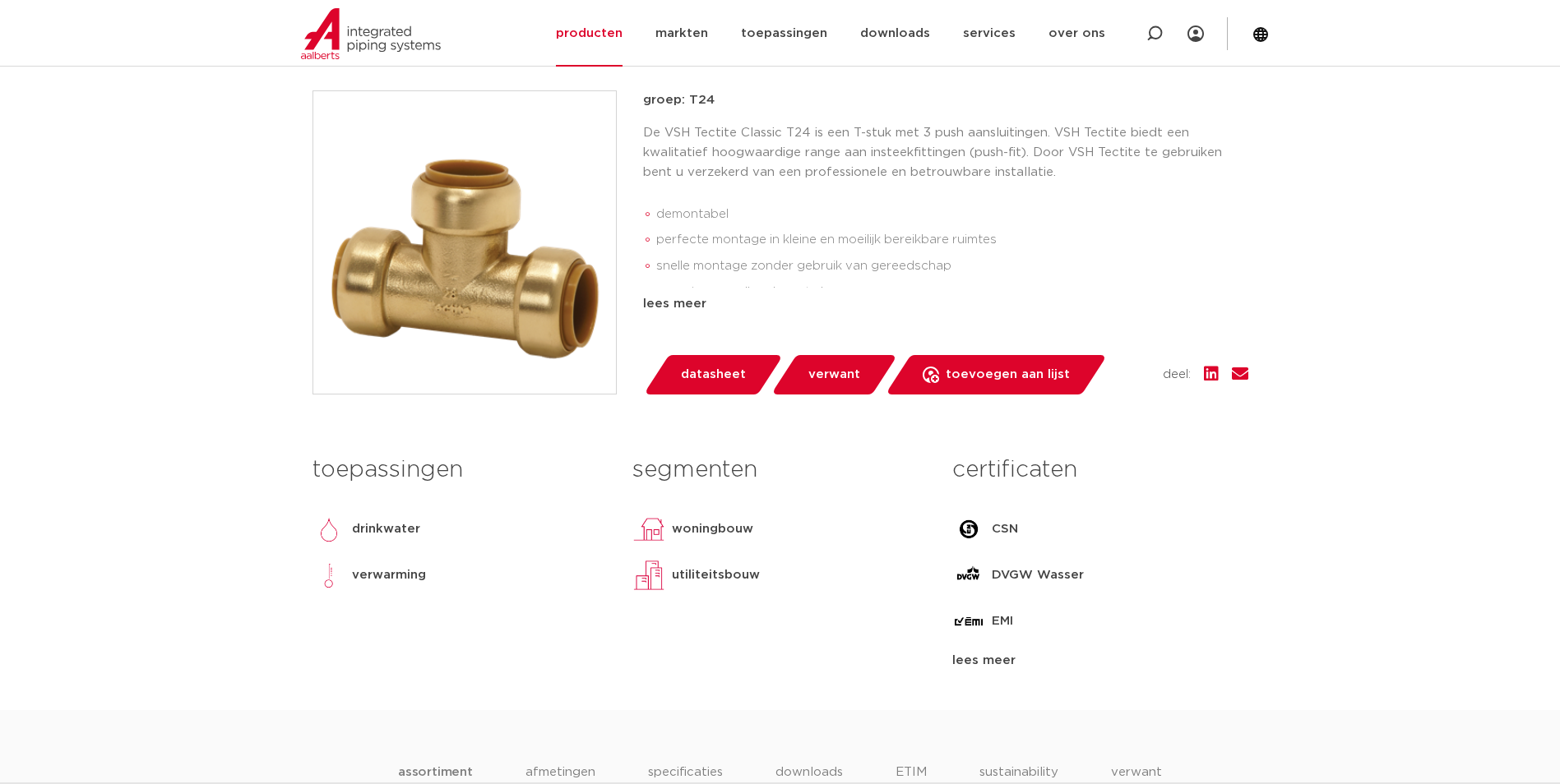
click at [988, 662] on div "lees meer" at bounding box center [1099, 661] width 295 height 19
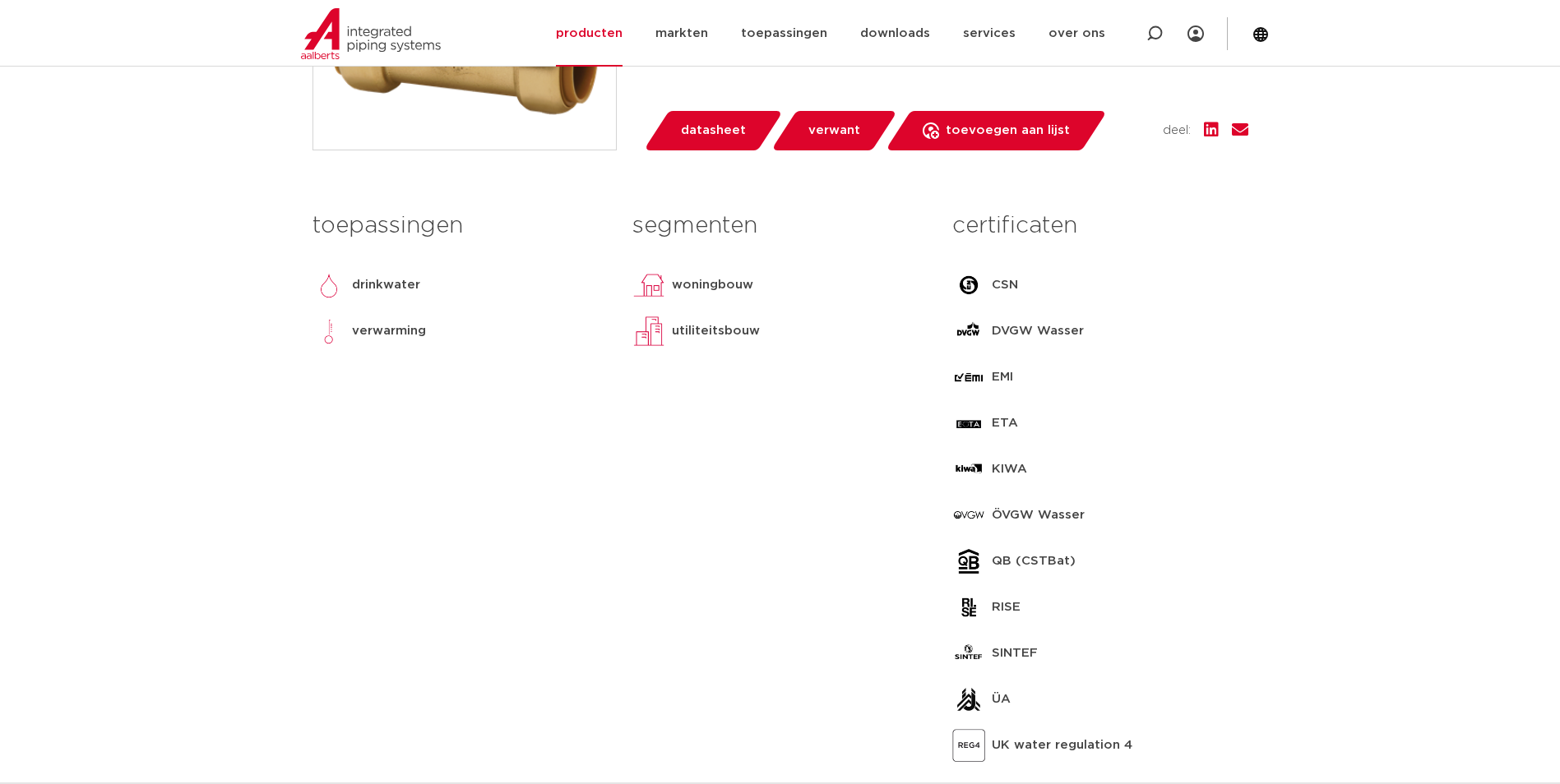
scroll to position [822, 0]
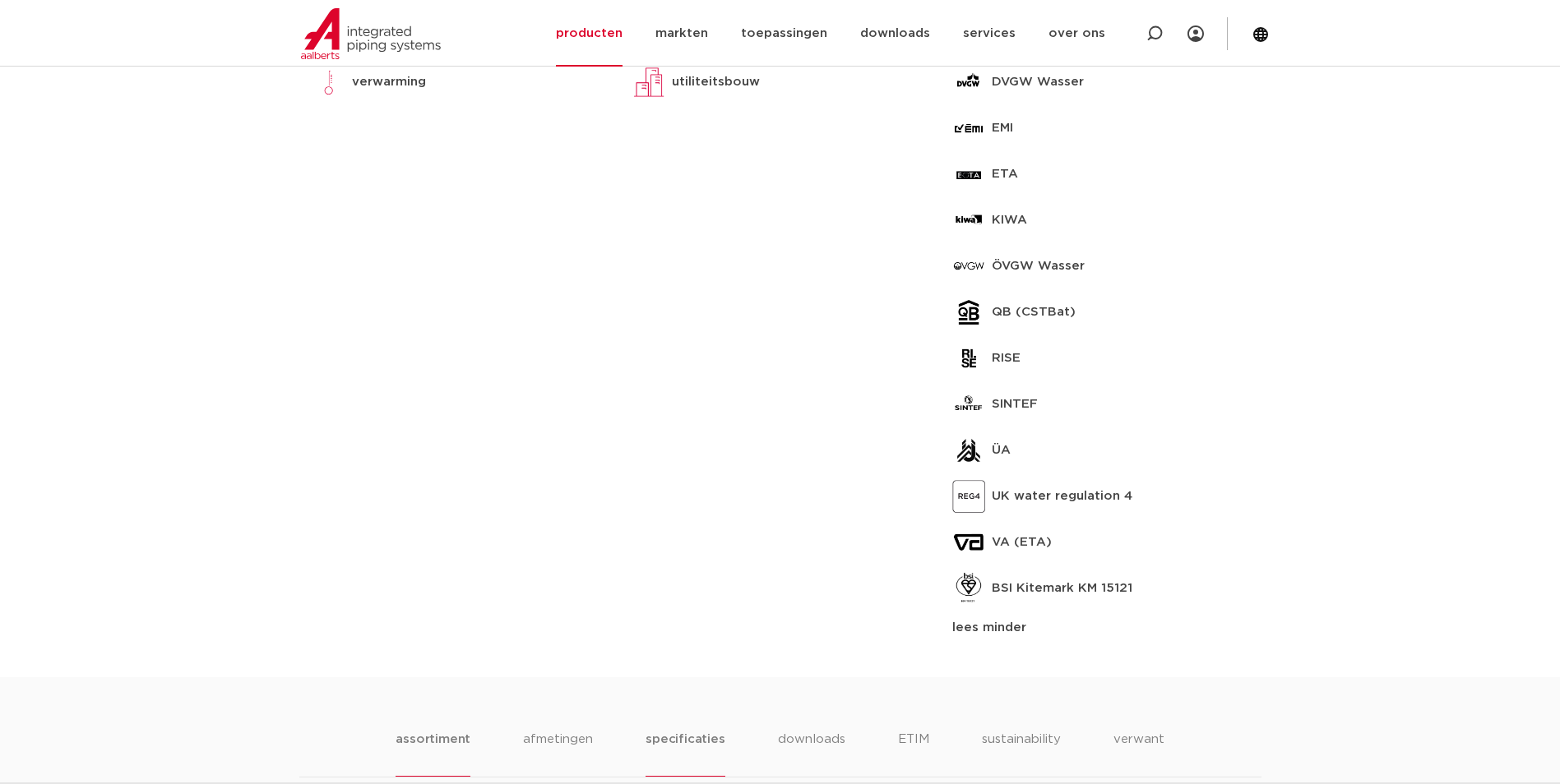
click at [716, 743] on li "specificaties" at bounding box center [685, 753] width 79 height 46
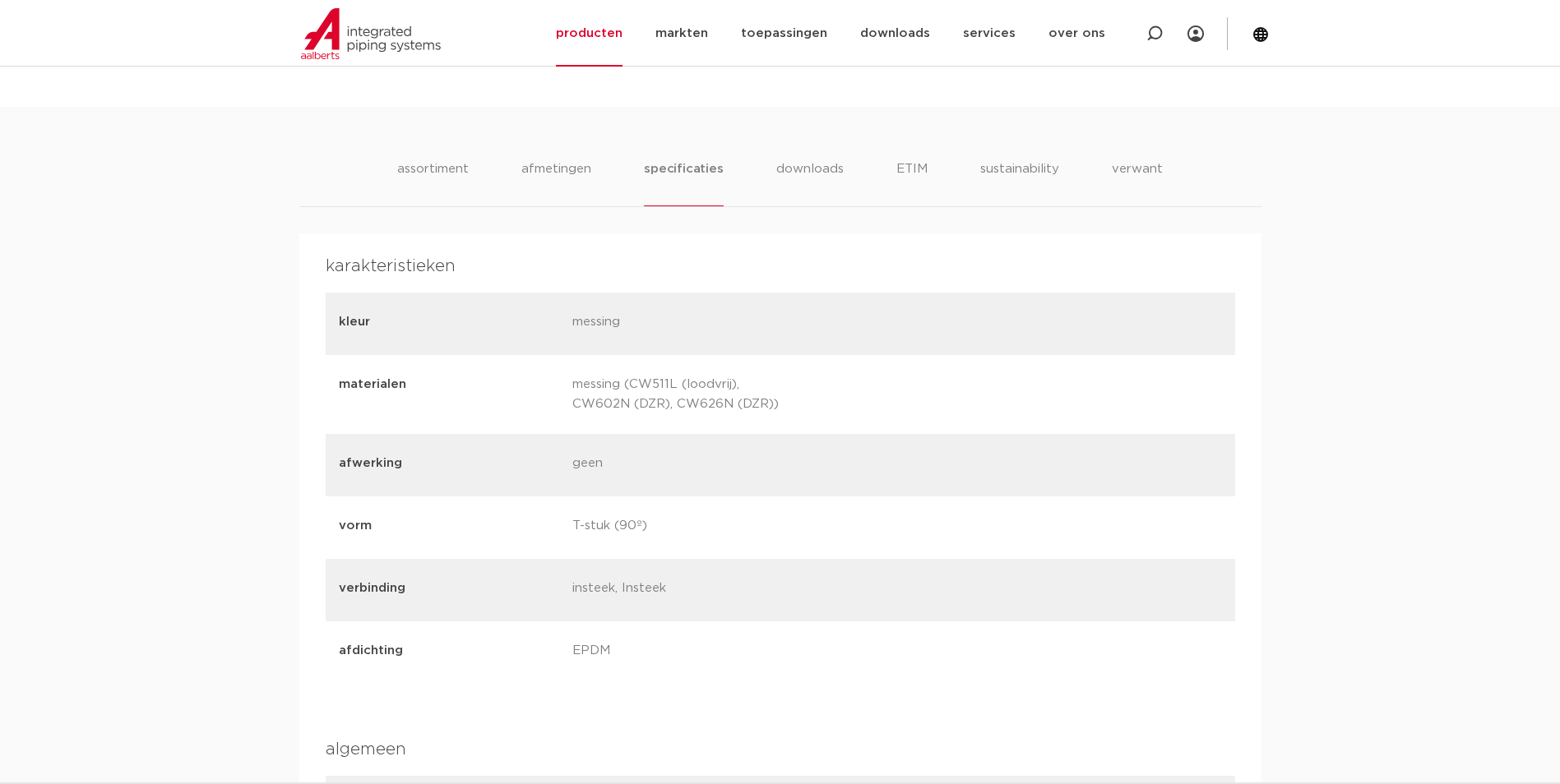
scroll to position [1397, 0]
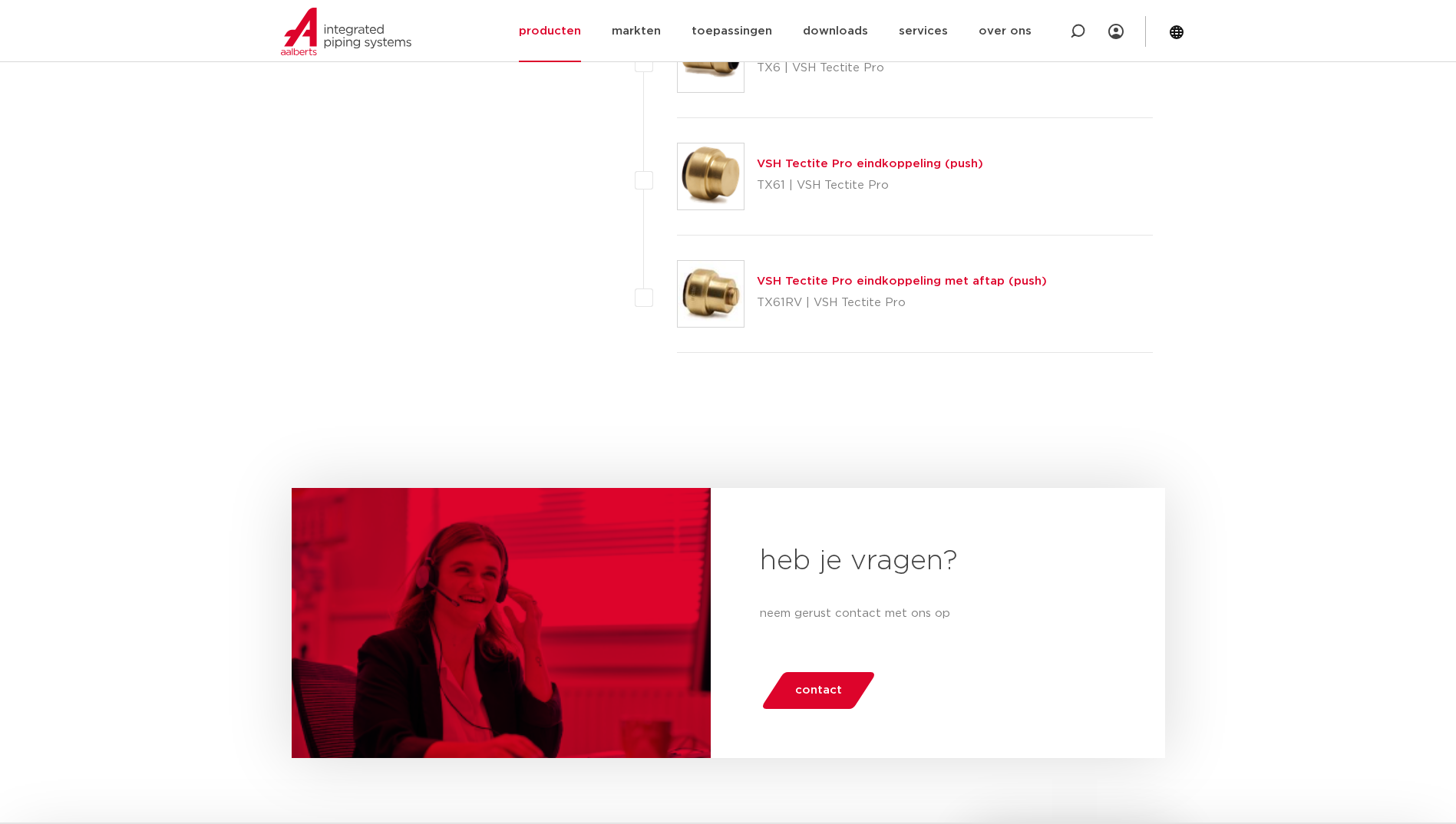
scroll to position [1081, 0]
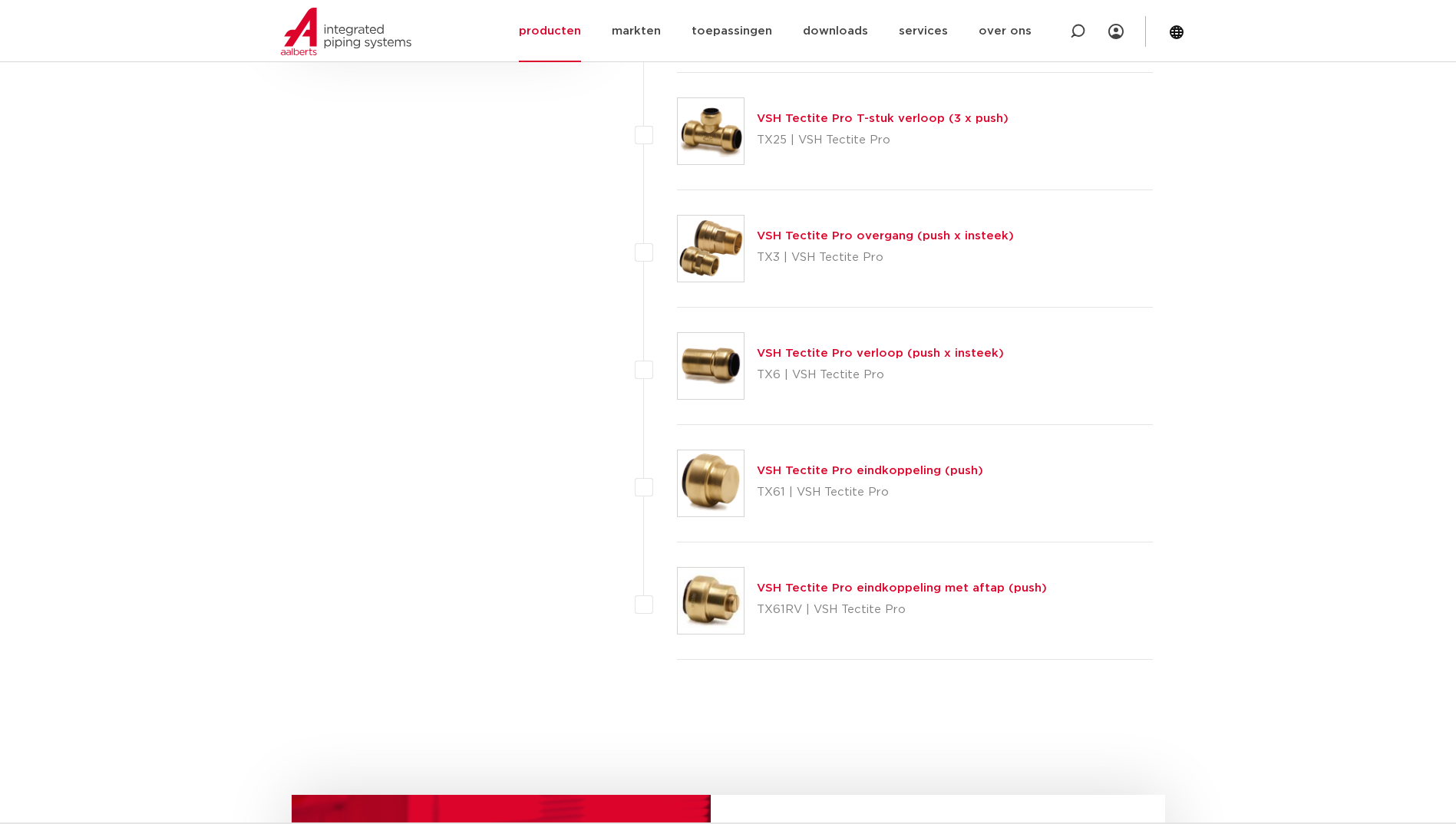
click at [836, 473] on link "VSH Tectite Pro eindkoppeling (push)" at bounding box center [870, 471] width 226 height 12
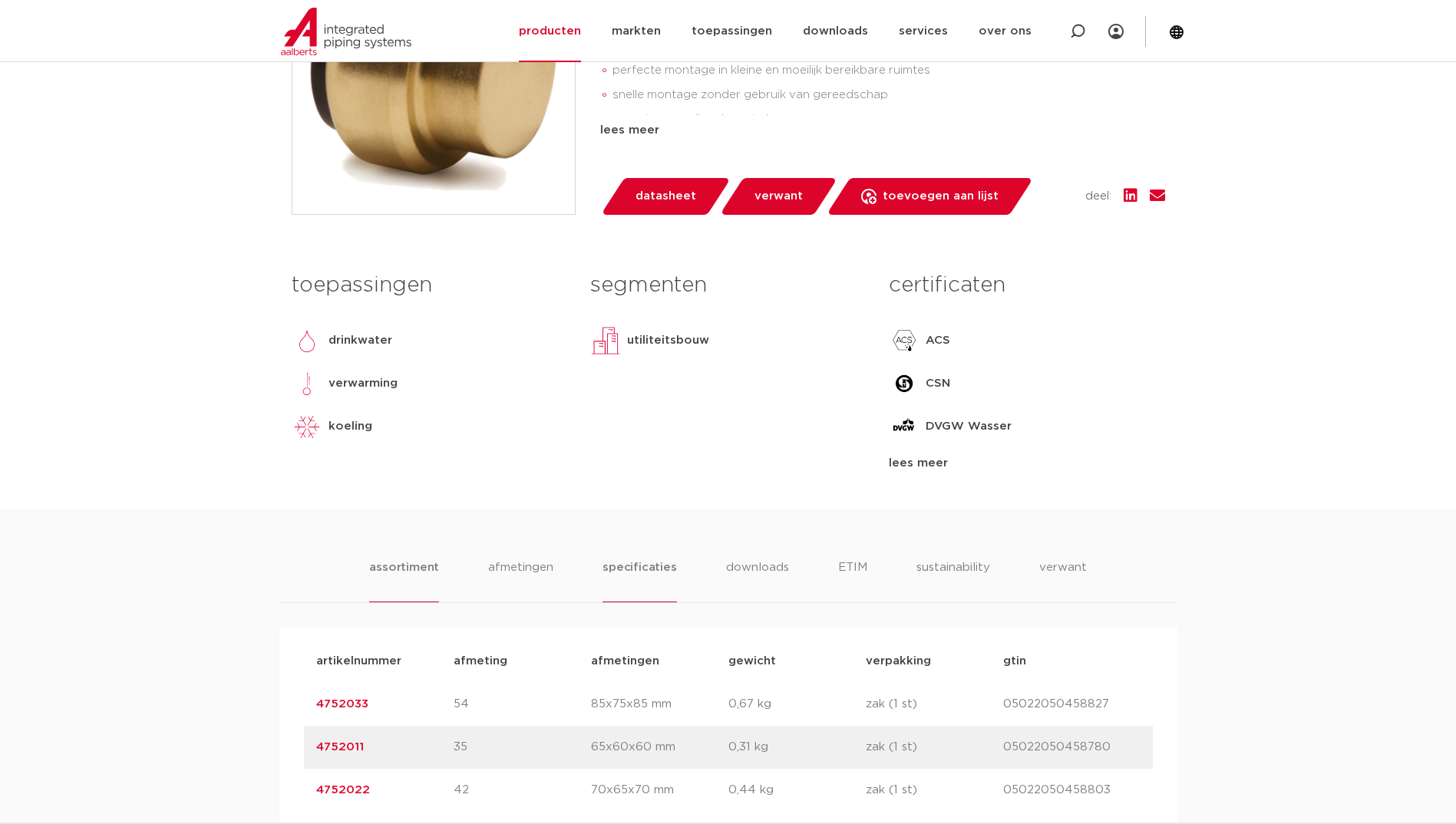
click at [640, 567] on li "specificaties" at bounding box center [639, 580] width 73 height 43
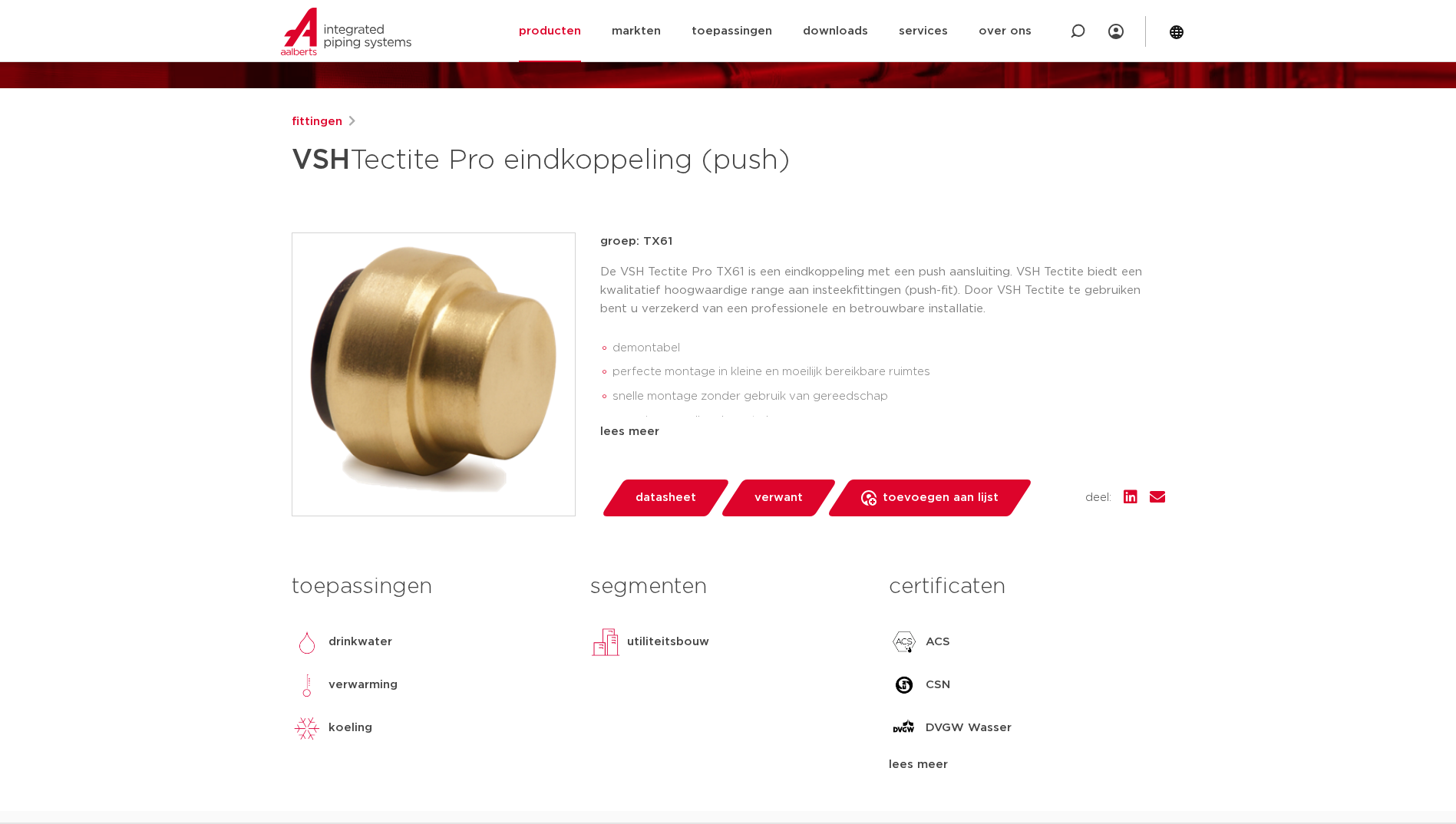
scroll to position [154, 0]
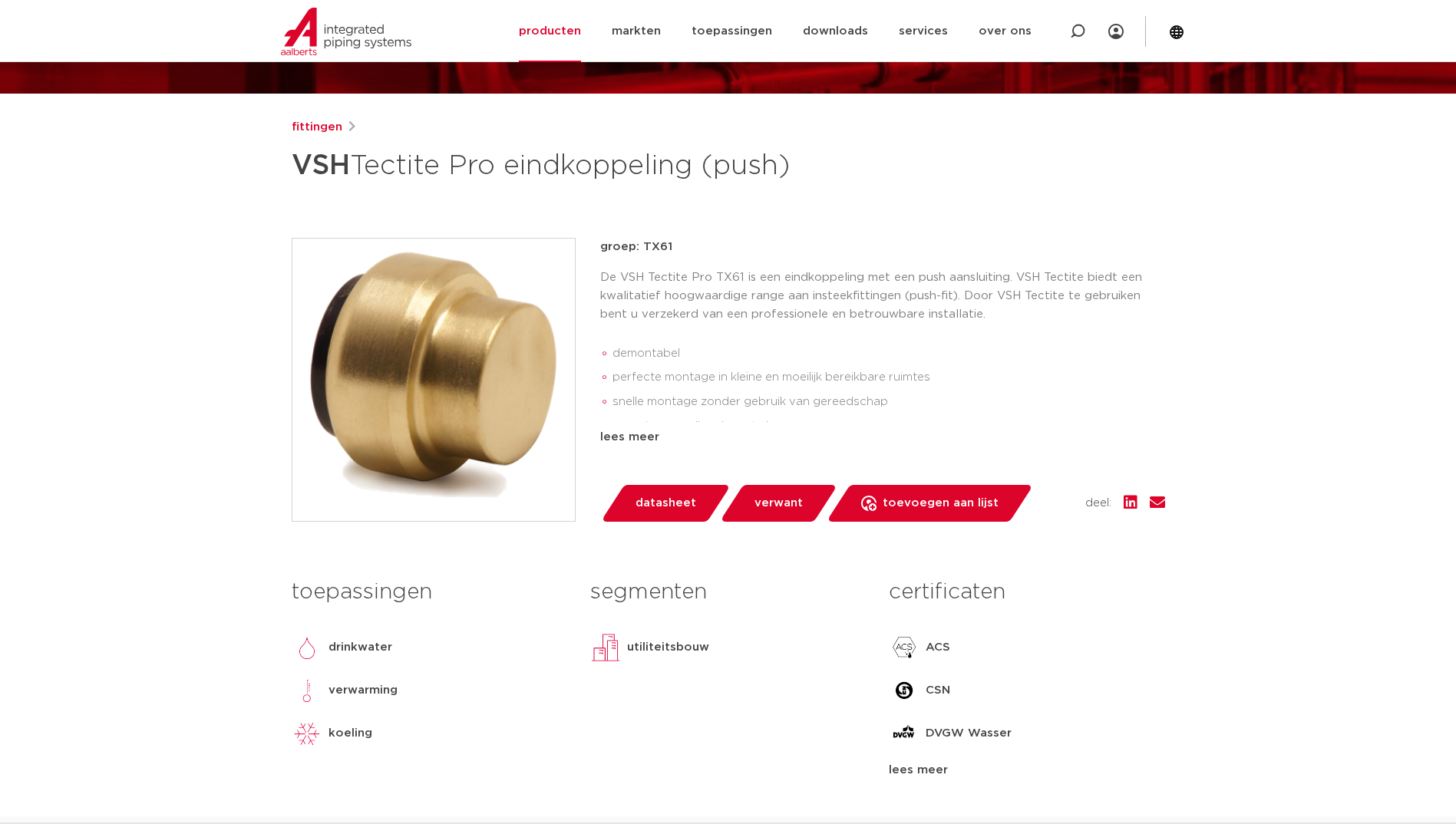
drag, startPoint x: 669, startPoint y: 249, endPoint x: 643, endPoint y: 247, distance: 26.1
click at [643, 247] on p "groep: TX61" at bounding box center [883, 247] width 565 height 18
copy p "TX61"
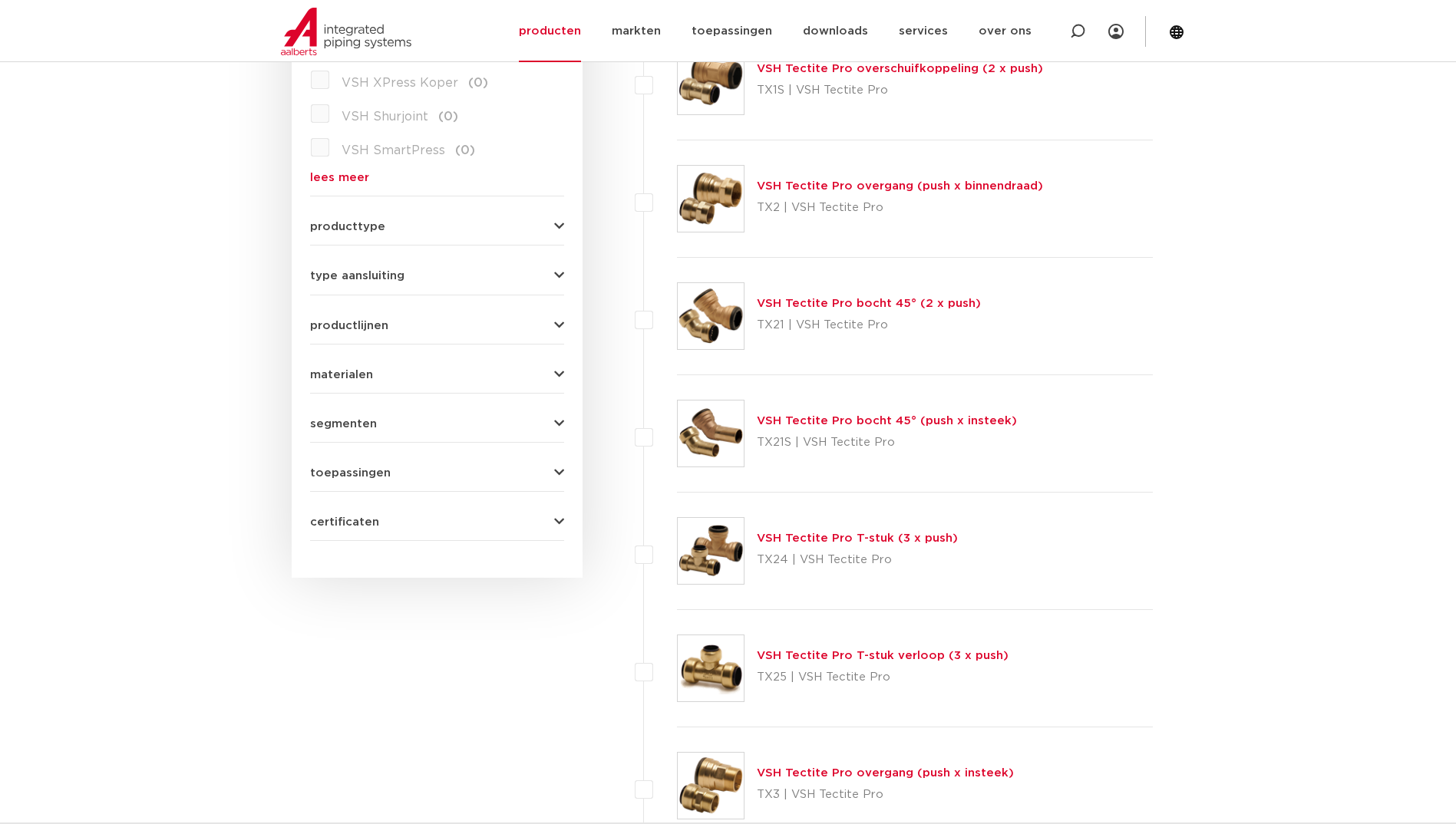
scroll to position [237, 0]
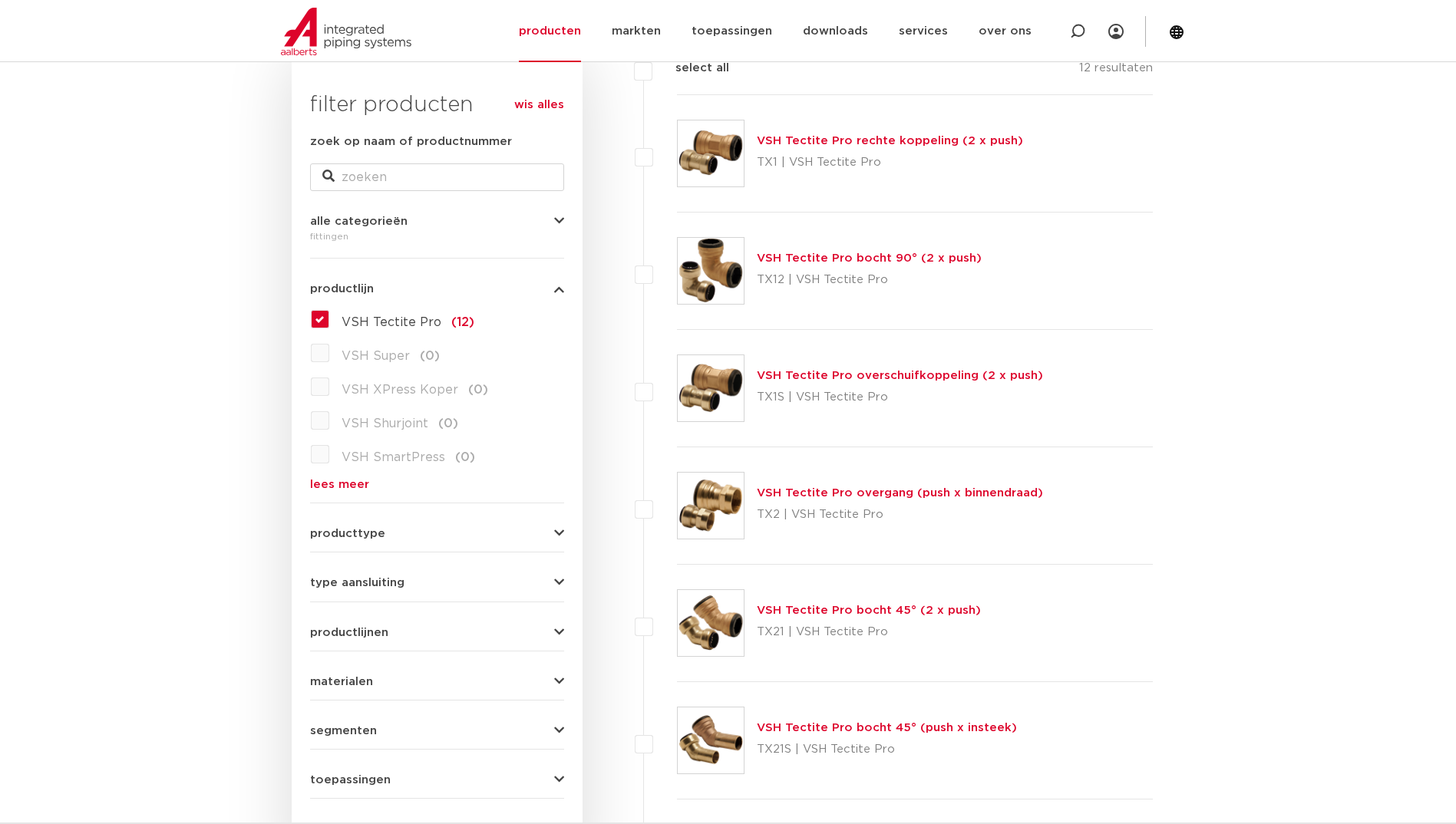
click at [847, 252] on link "VSH Tectite Pro bocht 90° (2 x push)" at bounding box center [869, 258] width 225 height 12
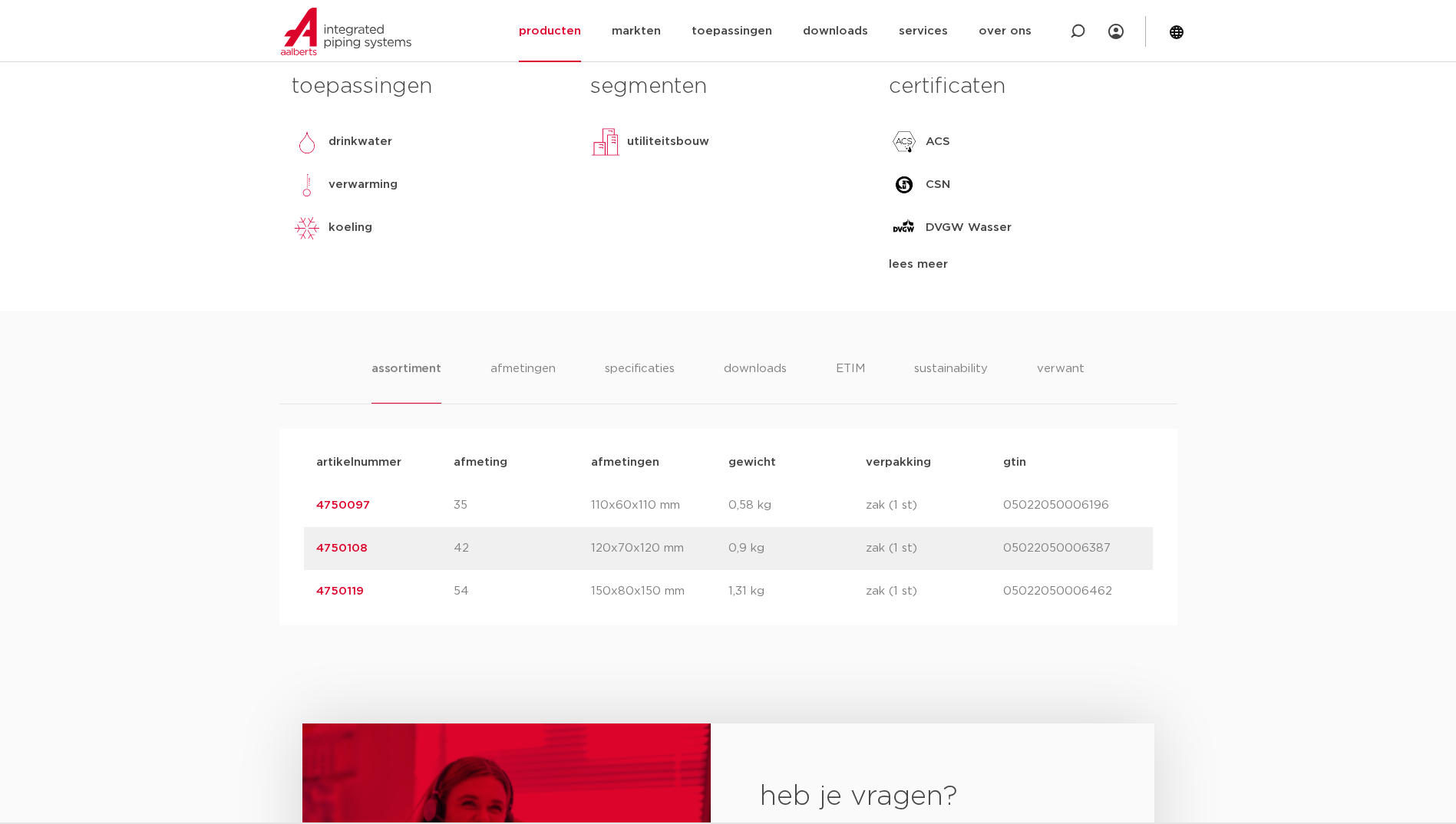
scroll to position [691, 0]
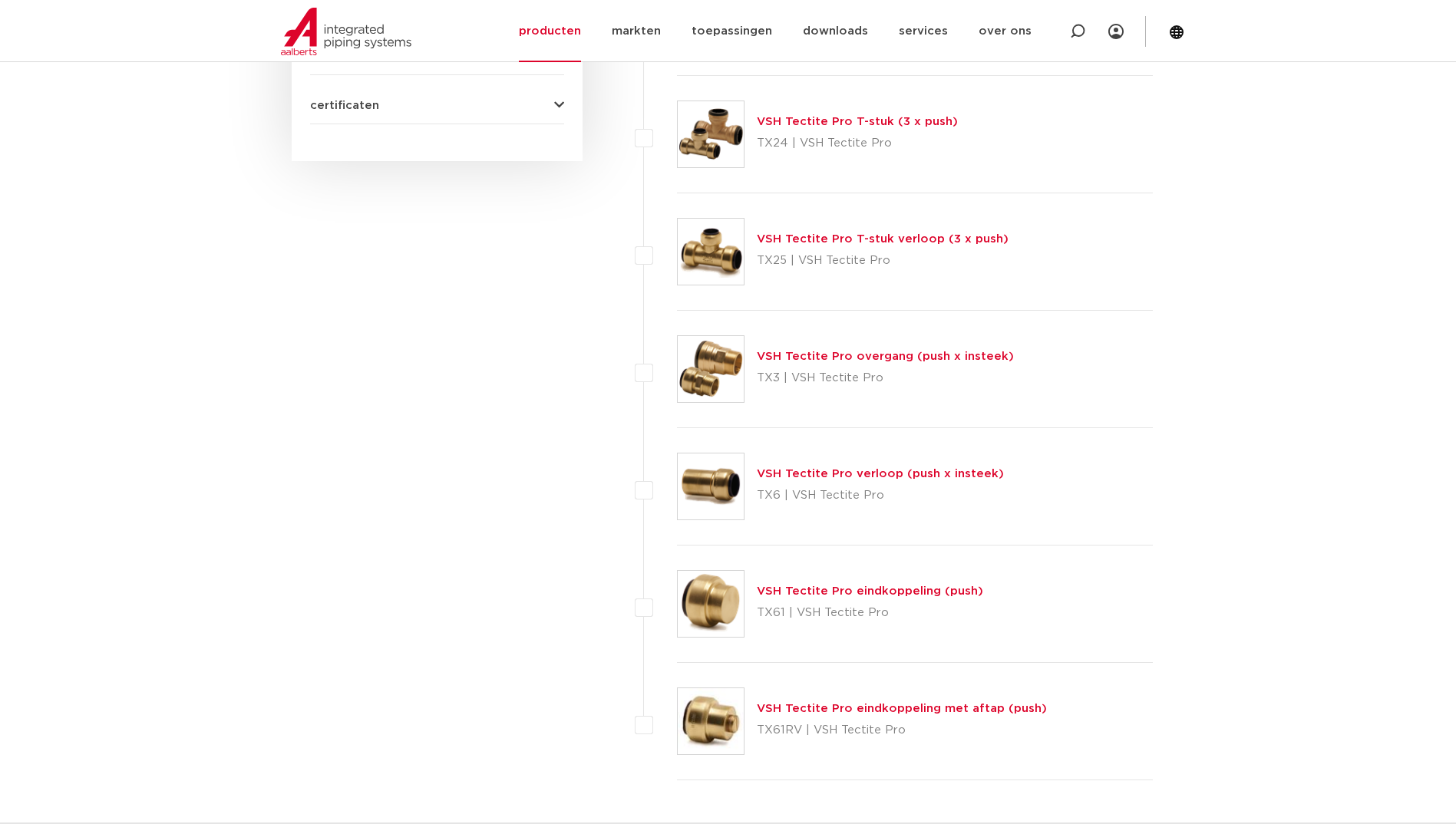
scroll to position [1005, 0]
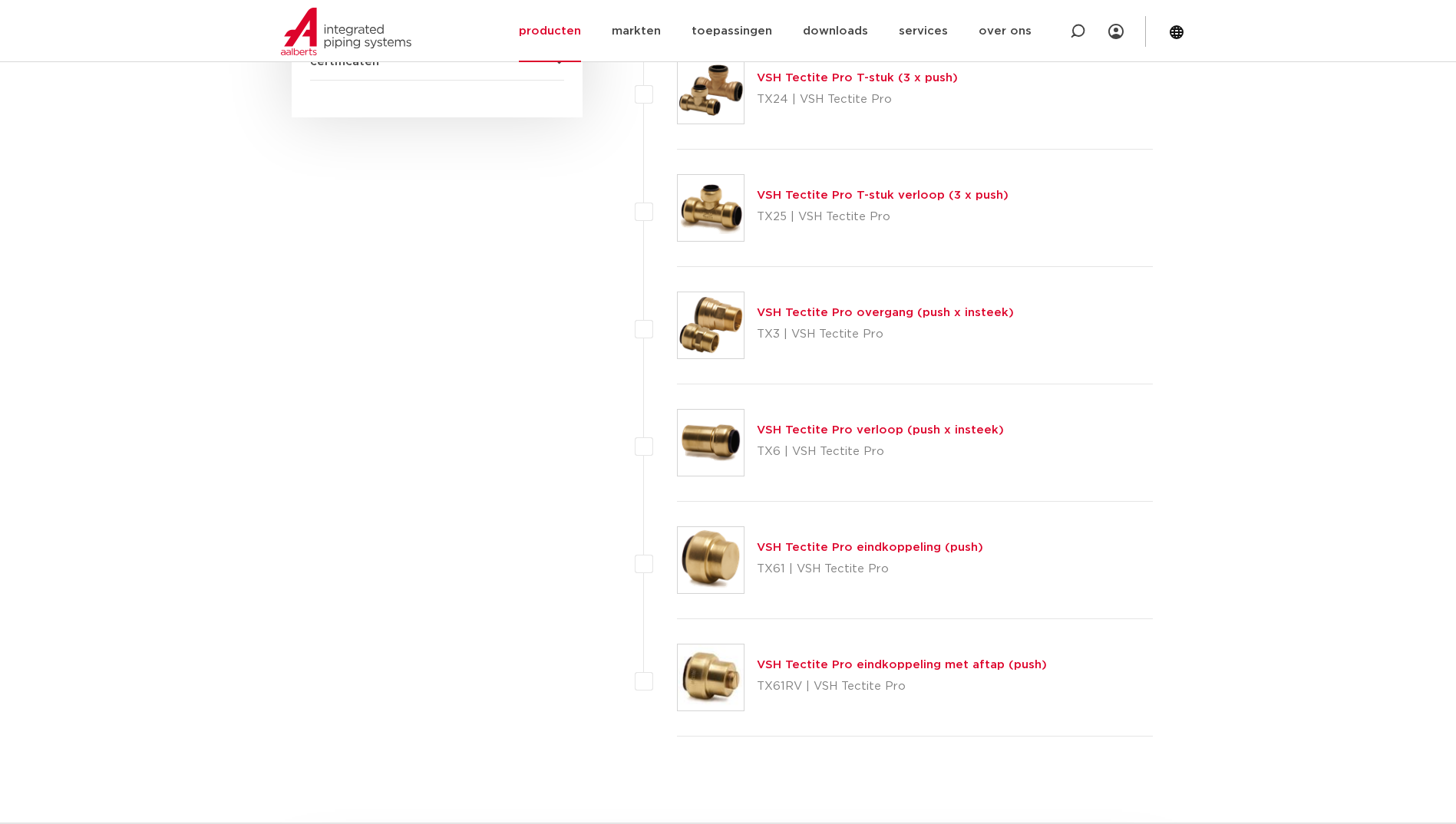
click at [852, 199] on link "VSH Tectite Pro T-stuk verloop (3 x push)" at bounding box center [883, 195] width 252 height 12
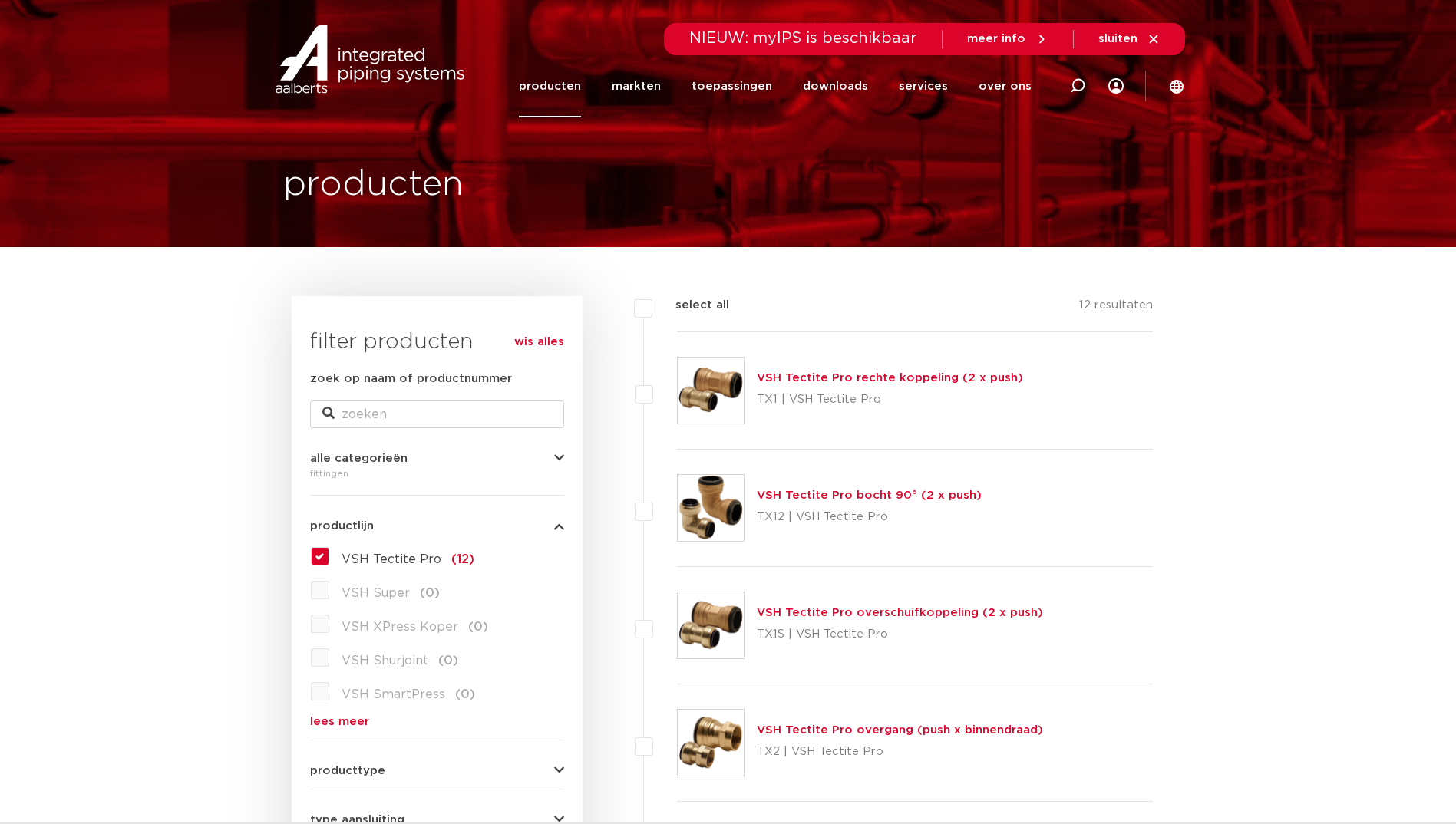
drag, startPoint x: 975, startPoint y: 489, endPoint x: 752, endPoint y: 502, distance: 223.4
click at [752, 502] on div "VSH Tectite Pro bocht 90° (2 x push) TX12 | VSH Tectite Pro" at bounding box center [915, 508] width 476 height 117
